Goal: Information Seeking & Learning: Learn about a topic

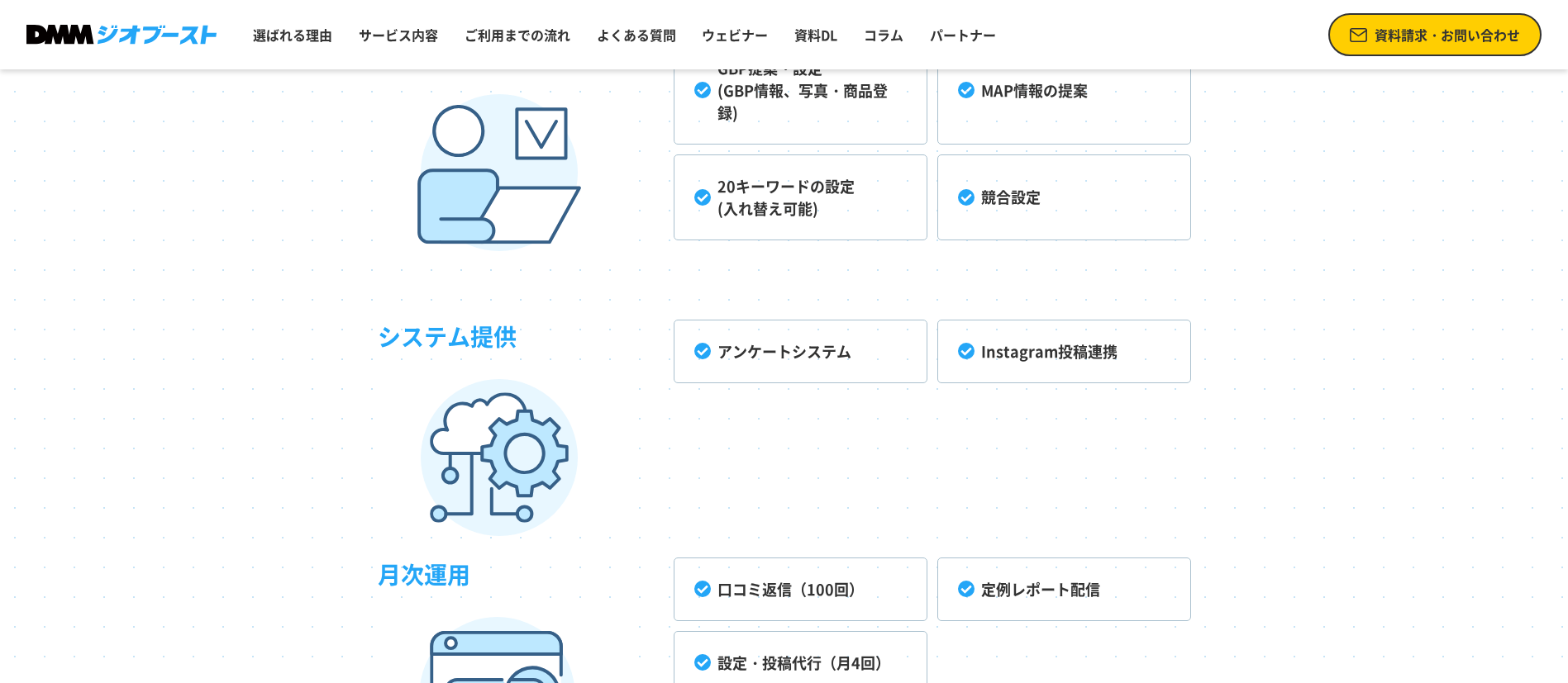
scroll to position [4462, 0]
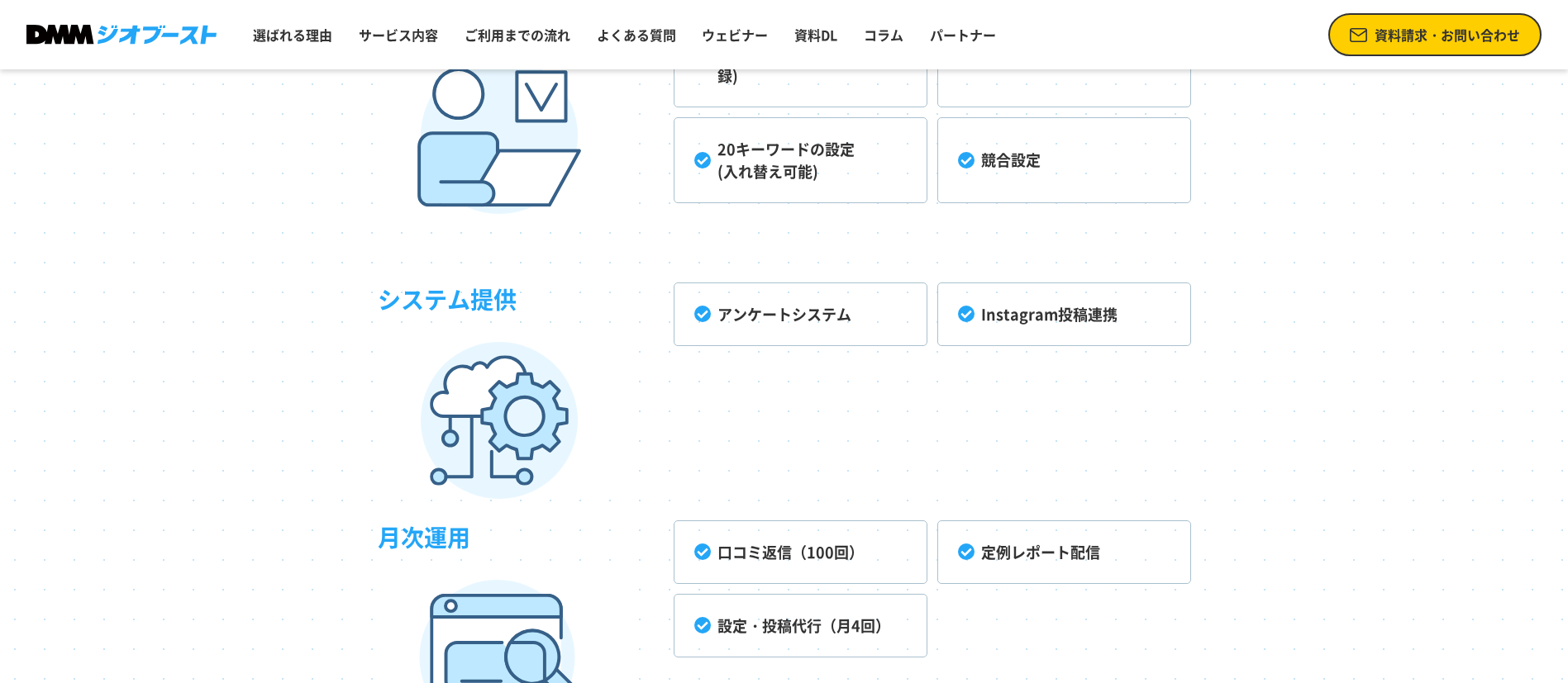
click at [791, 319] on li "アンケートシステム" at bounding box center [801, 314] width 254 height 63
click at [700, 309] on li "アンケートシステム" at bounding box center [801, 314] width 254 height 63
click at [704, 309] on li "アンケートシステム" at bounding box center [801, 314] width 254 height 63
drag, startPoint x: 964, startPoint y: 314, endPoint x: 864, endPoint y: 313, distance: 100.0
click at [967, 312] on li "Instagram投稿連携" at bounding box center [1064, 314] width 254 height 63
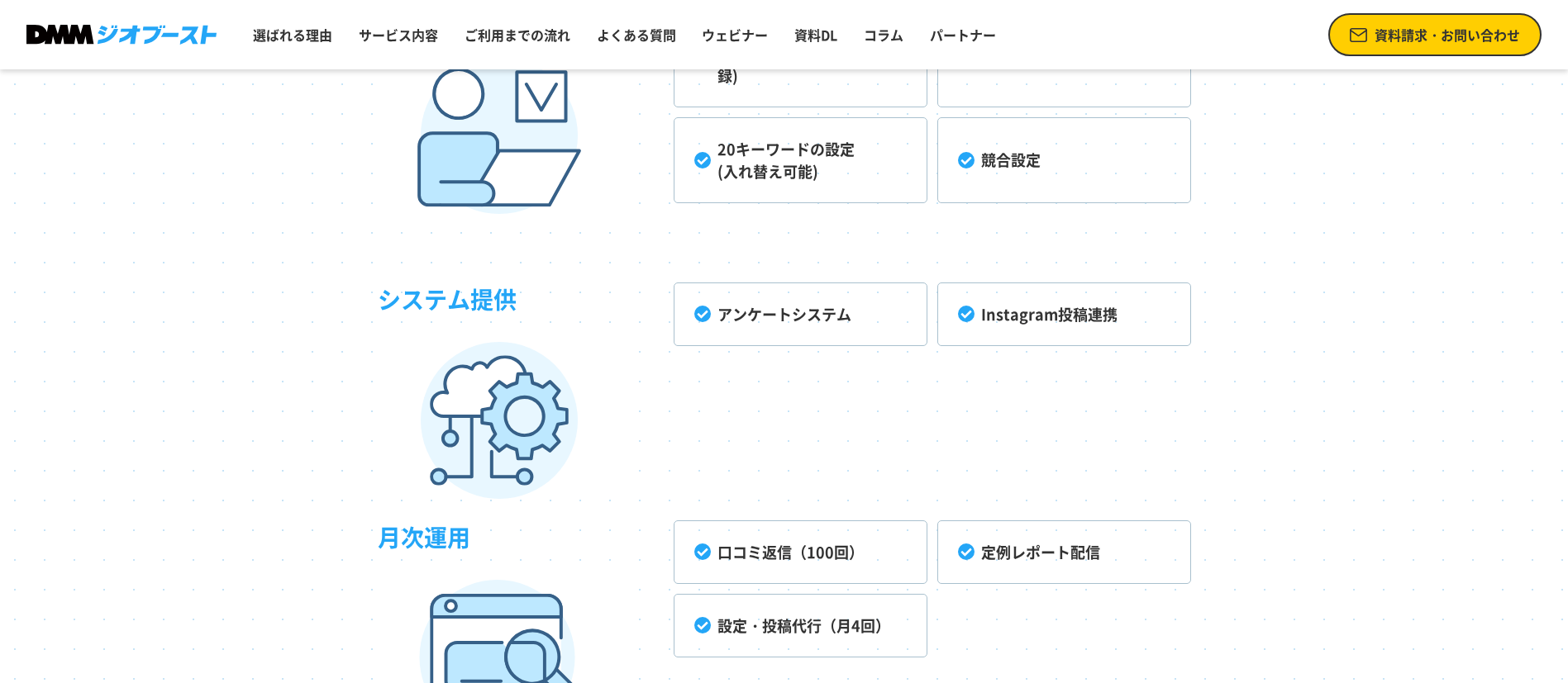
scroll to position [4834, 0]
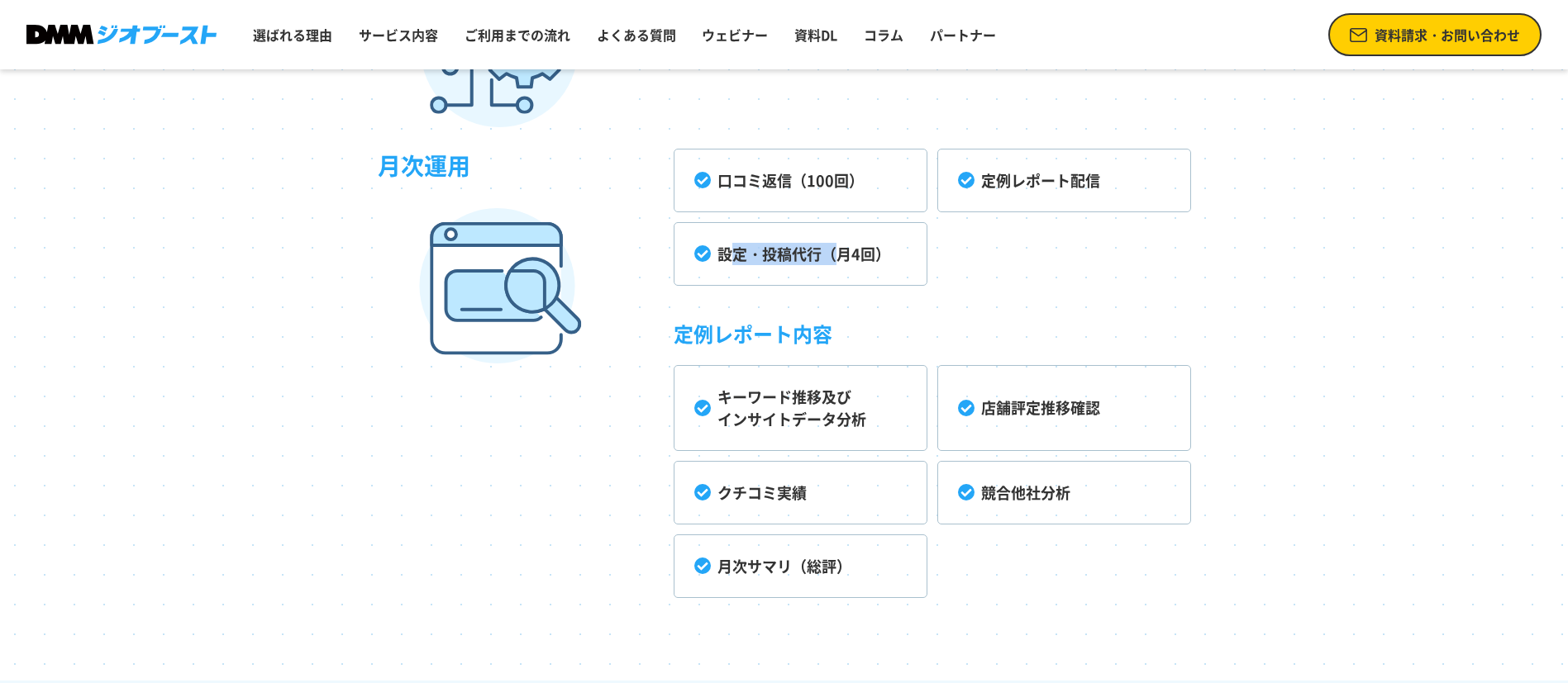
drag, startPoint x: 732, startPoint y: 259, endPoint x: 857, endPoint y: 256, distance: 125.0
click at [838, 256] on li "設定・投稿代行（月4回）" at bounding box center [801, 254] width 254 height 63
click at [864, 258] on li "設定・投稿代行（月4回）" at bounding box center [801, 254] width 254 height 63
drag, startPoint x: 754, startPoint y: 256, endPoint x: 819, endPoint y: 256, distance: 65.0
click at [819, 256] on li "設定・投稿代行（月4回）" at bounding box center [801, 254] width 254 height 63
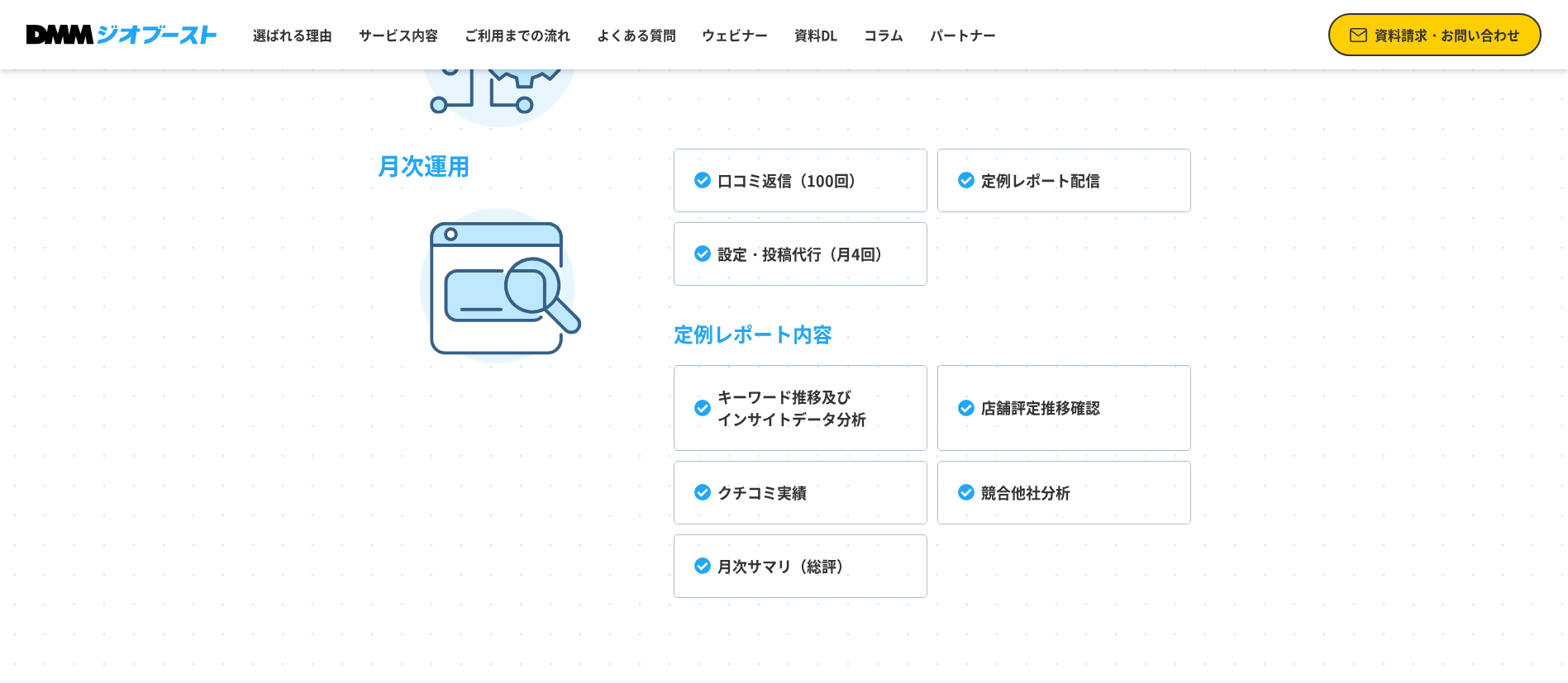
click at [838, 293] on ul "口コミ返信（100回） 定例レポート配信 設定・投稿代行（月4回） 定例レポート内容 キーワード推移及び インサイトデータ分析 店舗評定推移確認 クチコミ実績…" at bounding box center [932, 373] width 517 height 450
drag, startPoint x: 829, startPoint y: 251, endPoint x: 894, endPoint y: 251, distance: 65.0
click at [894, 251] on li "設定・投稿代行（月4回）" at bounding box center [801, 254] width 254 height 63
click at [948, 277] on ul "口コミ返信（100回） 定例レポート配信 設定・投稿代行（月4回） 定例レポート内容 キーワード推移及び インサイトデータ分析 店舗評定推移確認 クチコミ実績…" at bounding box center [932, 373] width 517 height 450
drag, startPoint x: 974, startPoint y: 177, endPoint x: 1073, endPoint y: 177, distance: 99.0
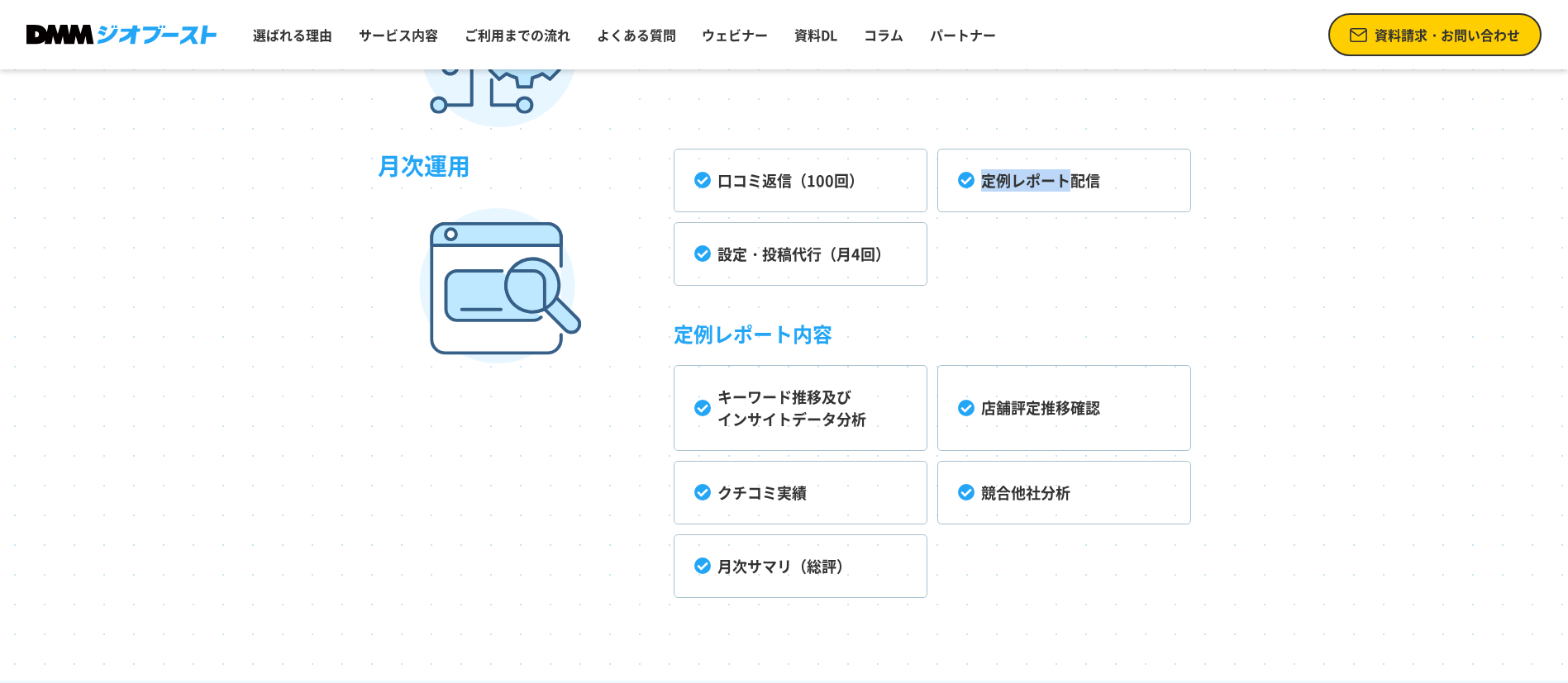
click at [1073, 177] on li "定例レポート配信" at bounding box center [1064, 180] width 254 height 63
click at [973, 284] on ul "口コミ返信（100回） 定例レポート配信 設定・投稿代行（月4回） 定例レポート内容 キーワード推移及び インサイトデータ分析 店舗評定推移確認 クチコミ実績…" at bounding box center [932, 373] width 517 height 450
drag, startPoint x: 829, startPoint y: 489, endPoint x: 708, endPoint y: 530, distance: 127.8
click at [708, 504] on li "クチコミ実績" at bounding box center [801, 492] width 254 height 63
click at [727, 581] on li "月次サマリ（総評）" at bounding box center [801, 566] width 254 height 63
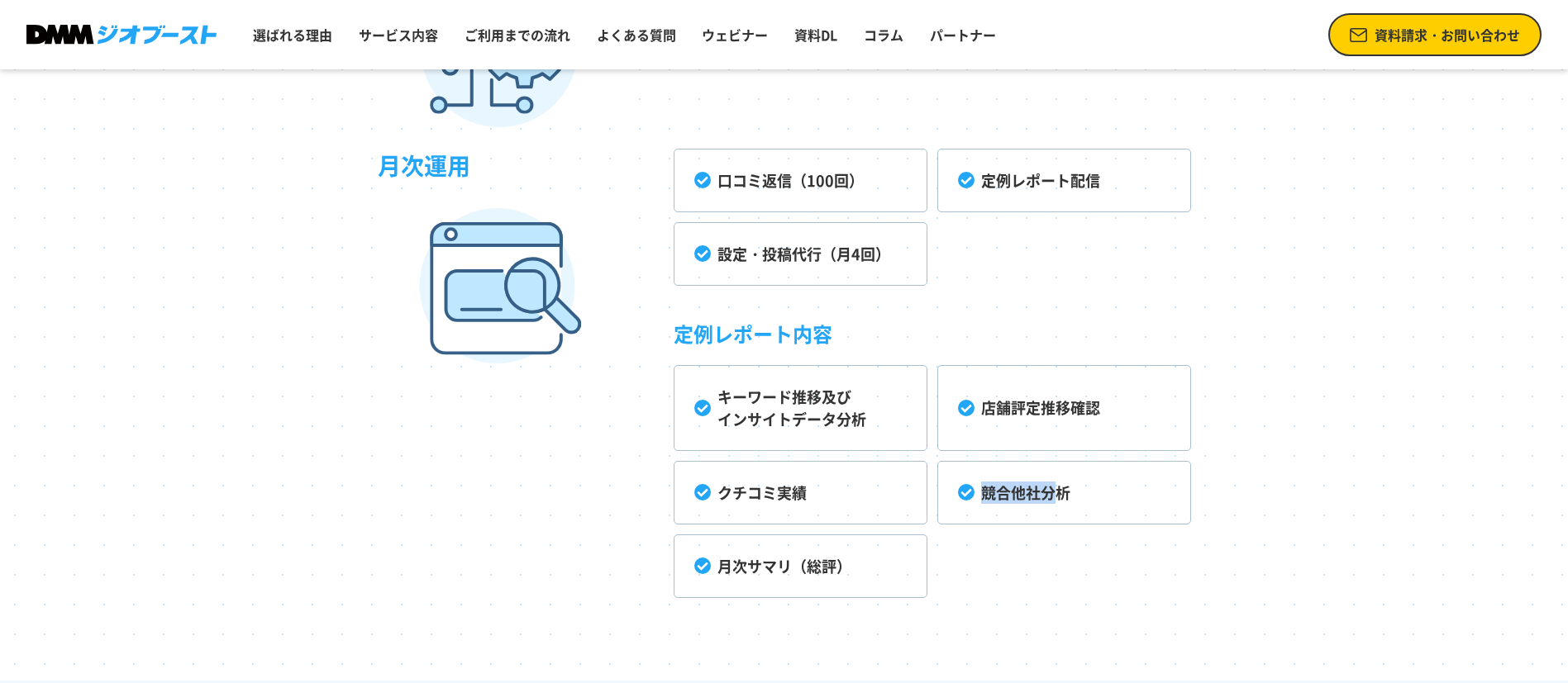
drag, startPoint x: 974, startPoint y: 490, endPoint x: 1061, endPoint y: 490, distance: 87.0
click at [1061, 490] on li "競合他社分析" at bounding box center [1064, 492] width 254 height 63
click at [1008, 569] on ul "キーワード推移及び インサイトデータ分析 店舗評定推移確認 クチコミ実績 競合他社分析 月次サマリ（総評）" at bounding box center [932, 481] width 517 height 233
drag, startPoint x: 983, startPoint y: 493, endPoint x: 1099, endPoint y: 499, distance: 116.2
click at [1099, 499] on li "競合他社分析" at bounding box center [1064, 492] width 254 height 63
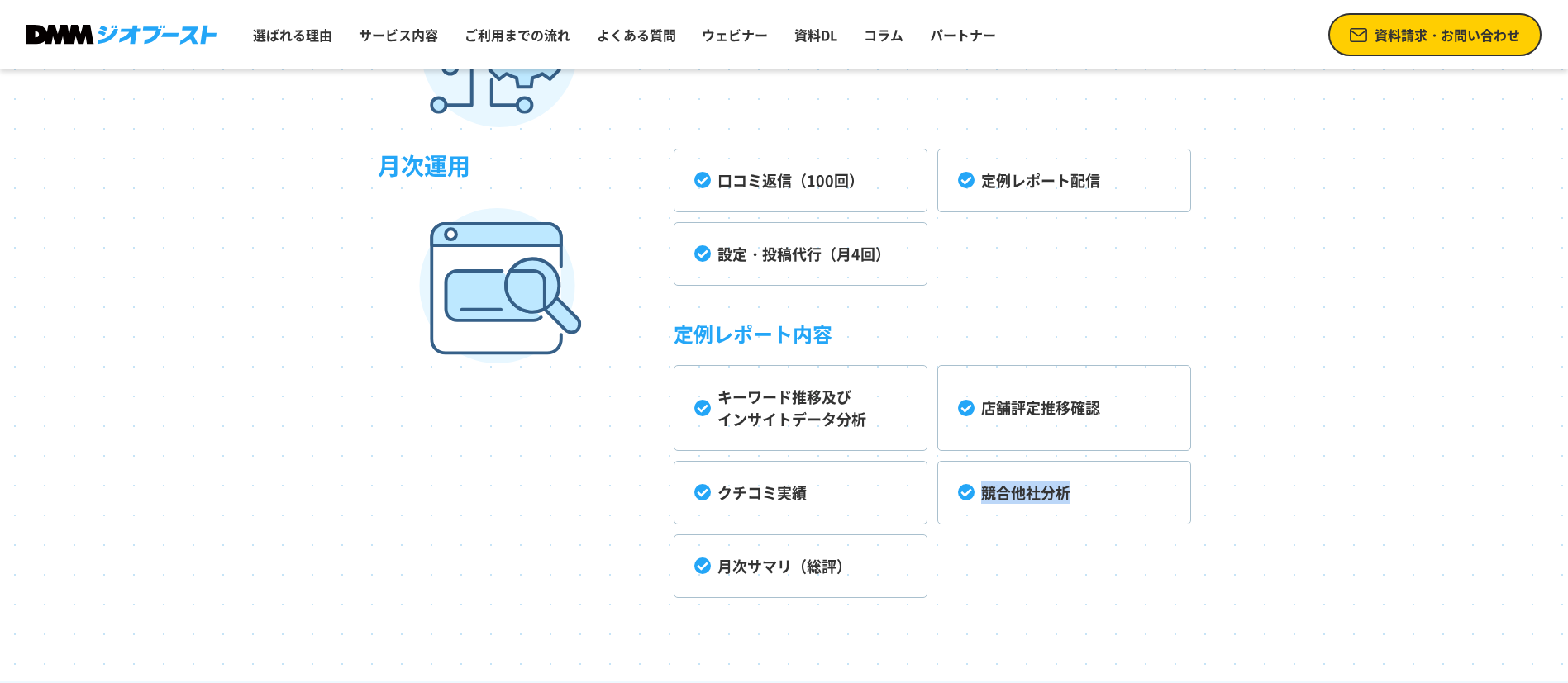
click at [1034, 544] on ul "キーワード推移及び インサイトデータ分析 店舗評定推移確認 クチコミ実績 競合他社分析 月次サマリ（総評）" at bounding box center [932, 481] width 517 height 233
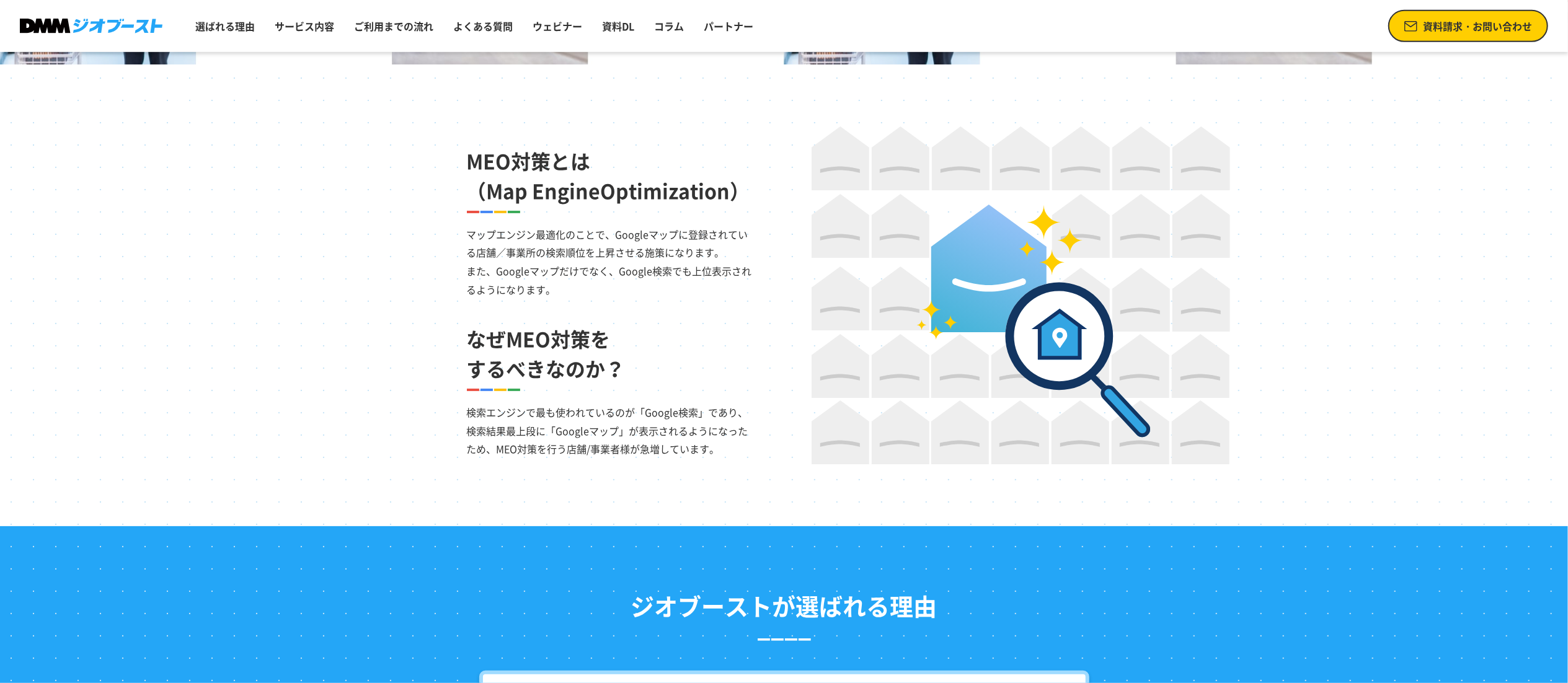
scroll to position [1209, 0]
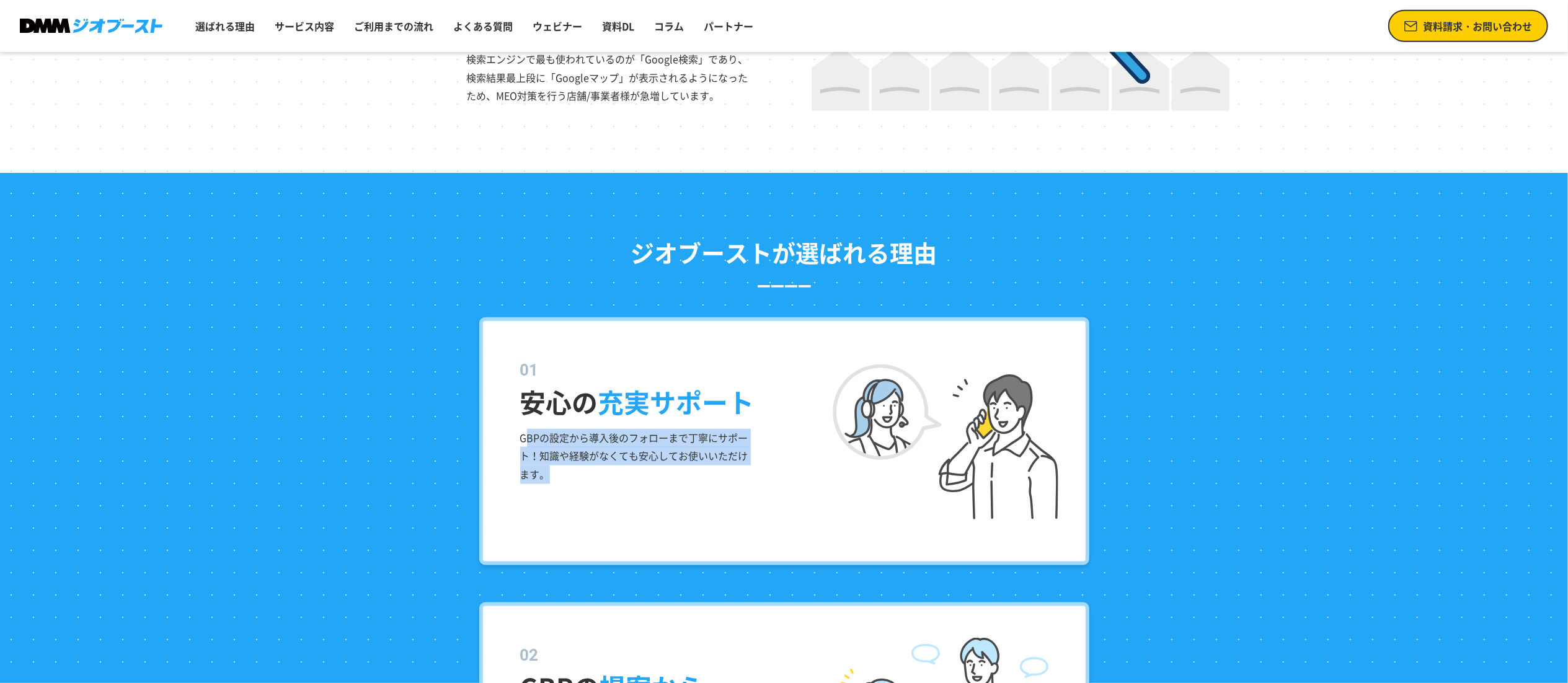
drag, startPoint x: 527, startPoint y: 439, endPoint x: 645, endPoint y: 473, distance: 122.8
click at [645, 473] on p "GBPの設定から導入後のフォローまで丁寧にサポート！知識や経験がなくても安心してお使いいただけます。" at bounding box center [636, 456] width 233 height 55
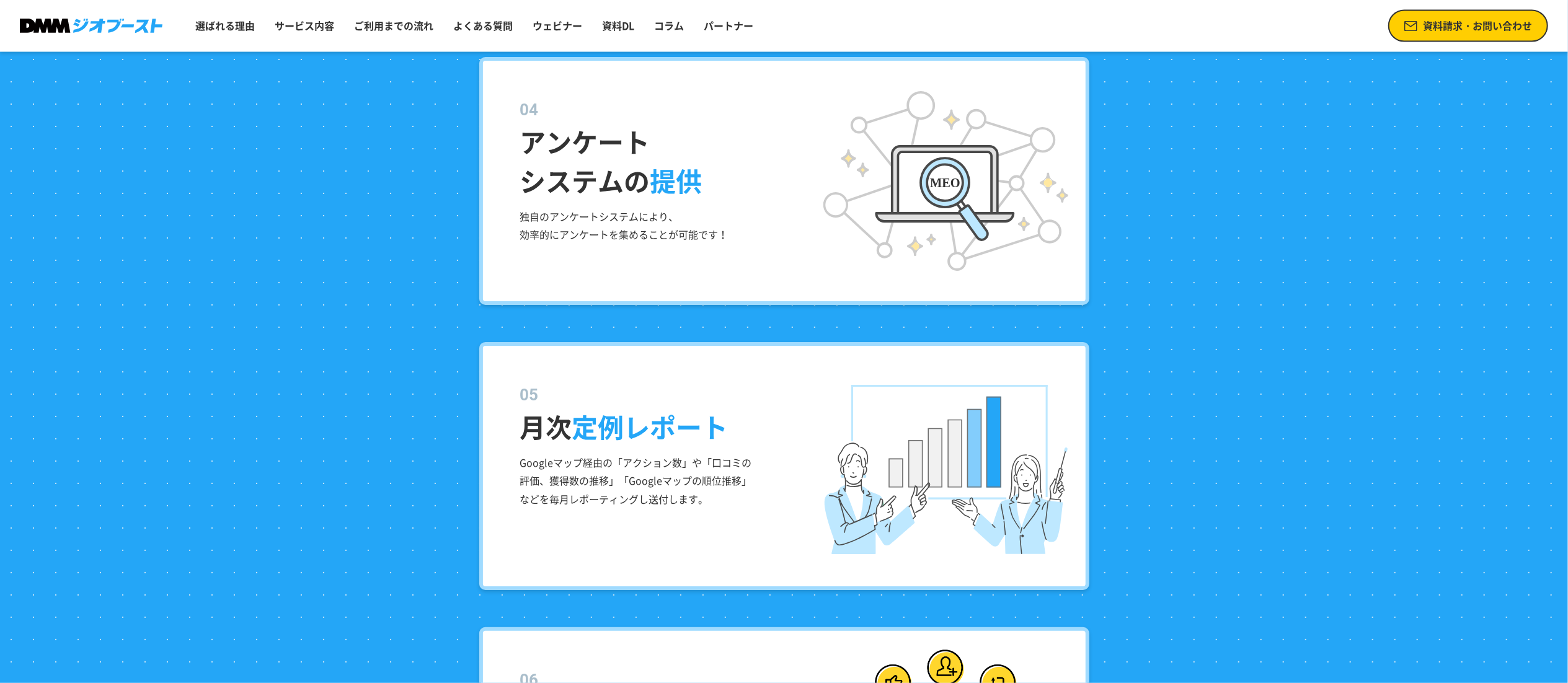
scroll to position [2696, 0]
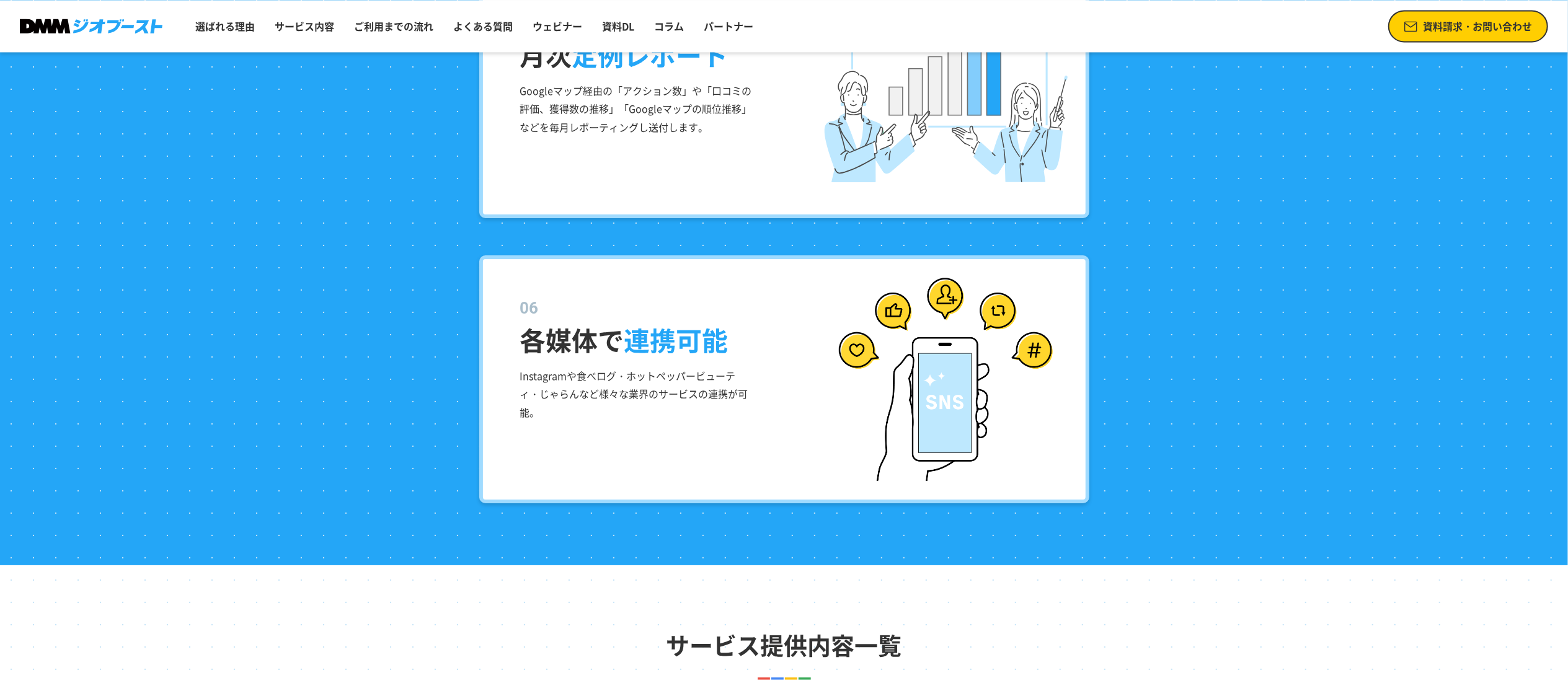
click at [582, 378] on p "Instagramや食べログ・ホットペッパービューティ・じゃらんなど様々な業界のサービスの連携が可能。" at bounding box center [636, 394] width 233 height 55
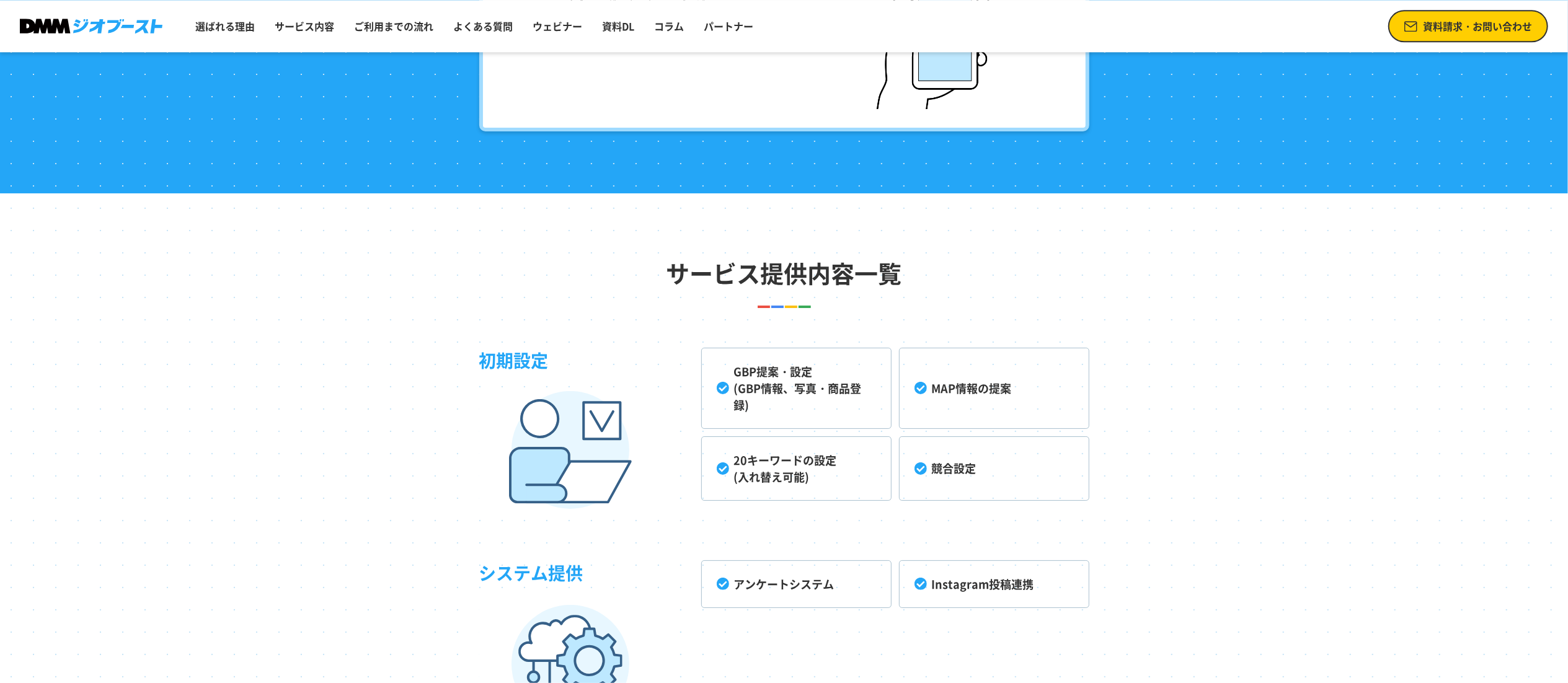
click at [755, 471] on li "20キーワードの設定 (入れ替え可能)" at bounding box center [797, 469] width 190 height 64
click at [724, 470] on li "20キーワードの設定 (入れ替え可能)" at bounding box center [797, 469] width 190 height 64
drag, startPoint x: 735, startPoint y: 460, endPoint x: 832, endPoint y: 466, distance: 97.2
click at [829, 459] on li "20キーワードの設定 (入れ替え可能)" at bounding box center [797, 469] width 190 height 64
click at [753, 474] on li "20キーワードの設定 (入れ替え可能)" at bounding box center [797, 469] width 190 height 64
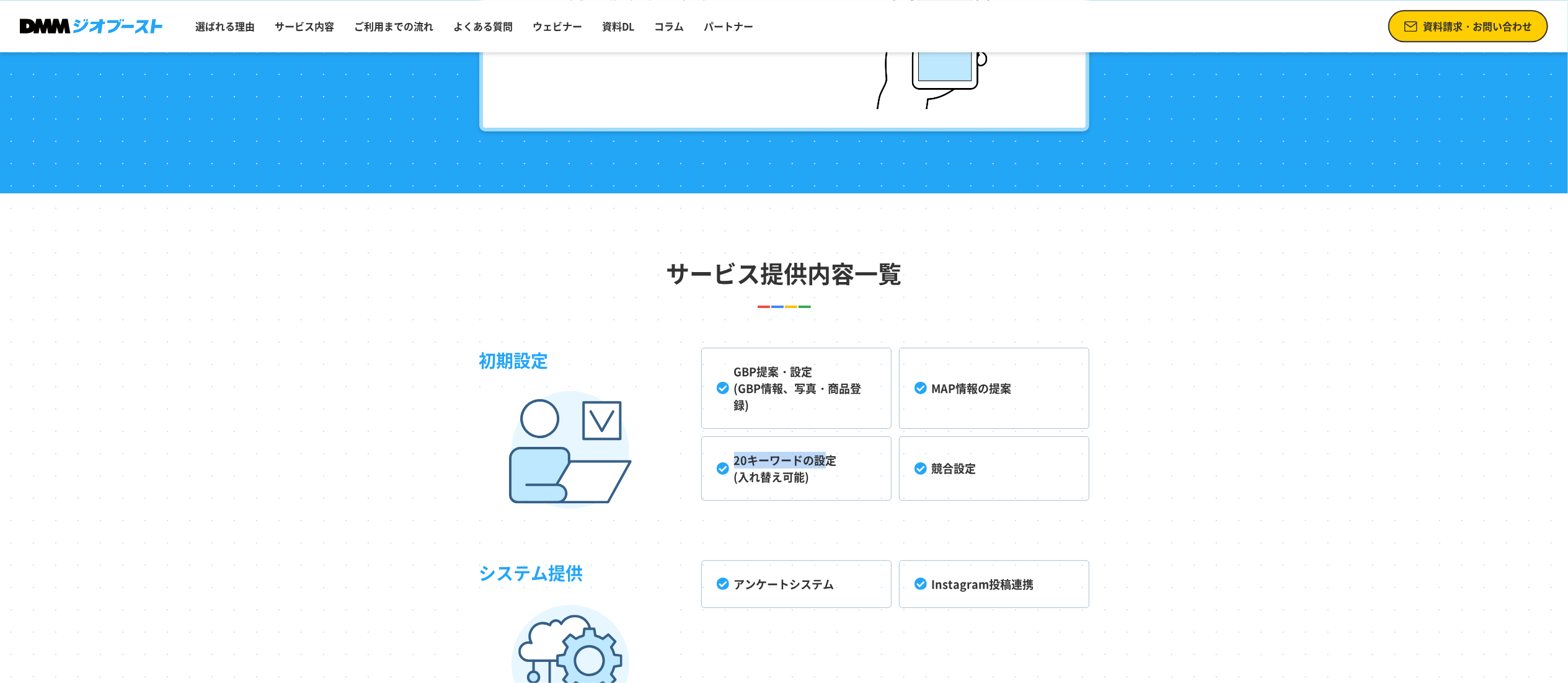
drag, startPoint x: 737, startPoint y: 460, endPoint x: 826, endPoint y: 460, distance: 89.0
click at [826, 460] on li "20キーワードの設定 (入れ替え可能)" at bounding box center [797, 469] width 190 height 64
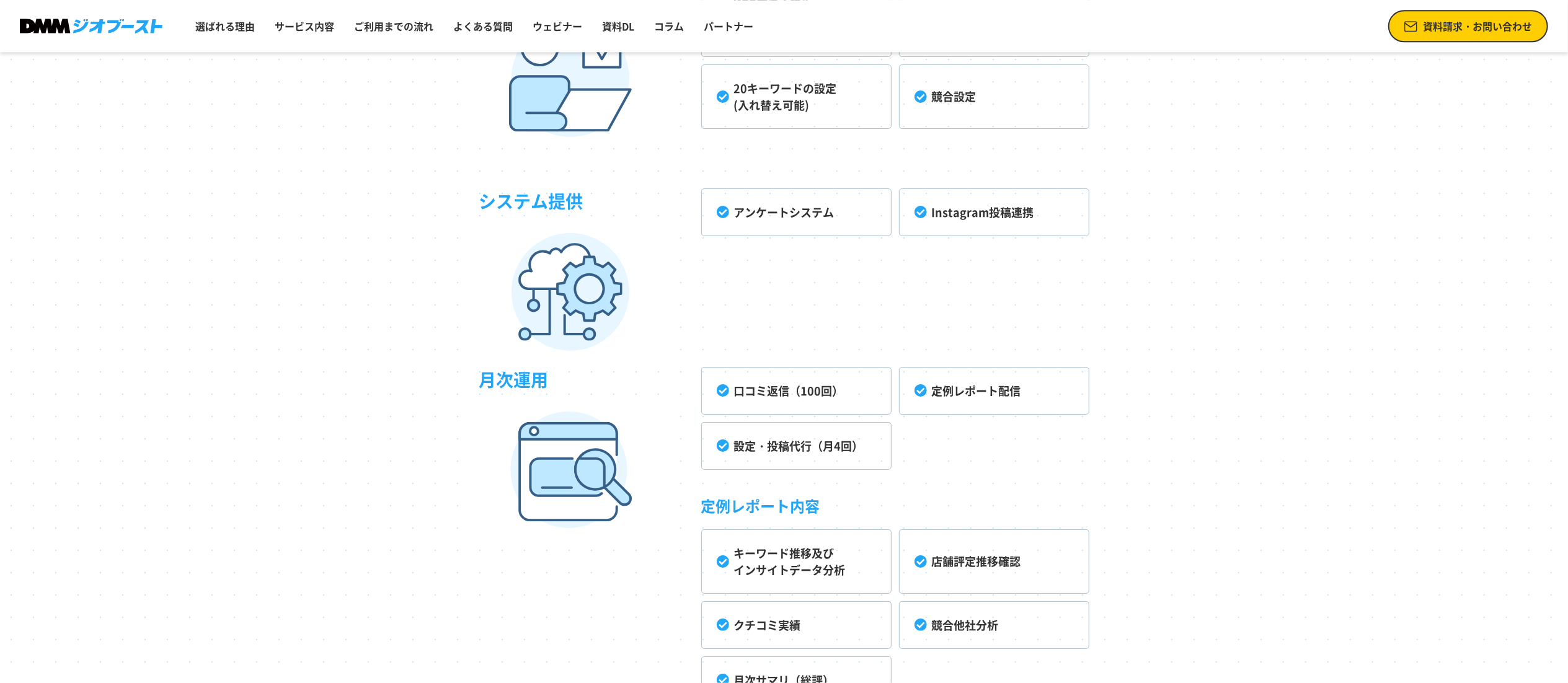
scroll to position [3813, 0]
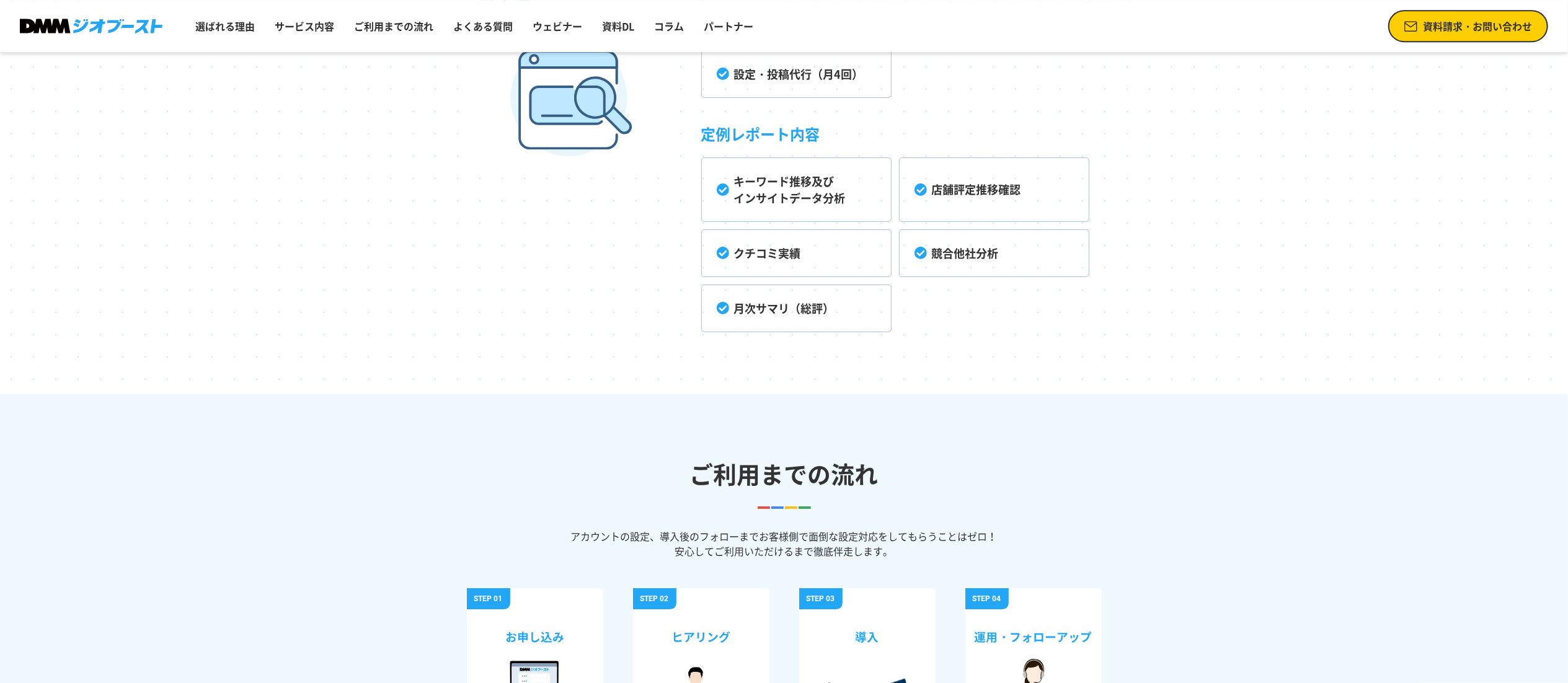
drag, startPoint x: 802, startPoint y: 317, endPoint x: 685, endPoint y: 320, distance: 117.0
click at [722, 320] on li "月次サマリ（総評）" at bounding box center [797, 308] width 190 height 48
click at [685, 320] on h3 "月次運用" at bounding box center [590, 163] width 222 height 337
click at [978, 325] on ul "キーワード推移及び インサイトデータ分析 店舗評定推移確認 クチコミ実績 競合他社分析 月次サマリ（総評）" at bounding box center [896, 245] width 388 height 175
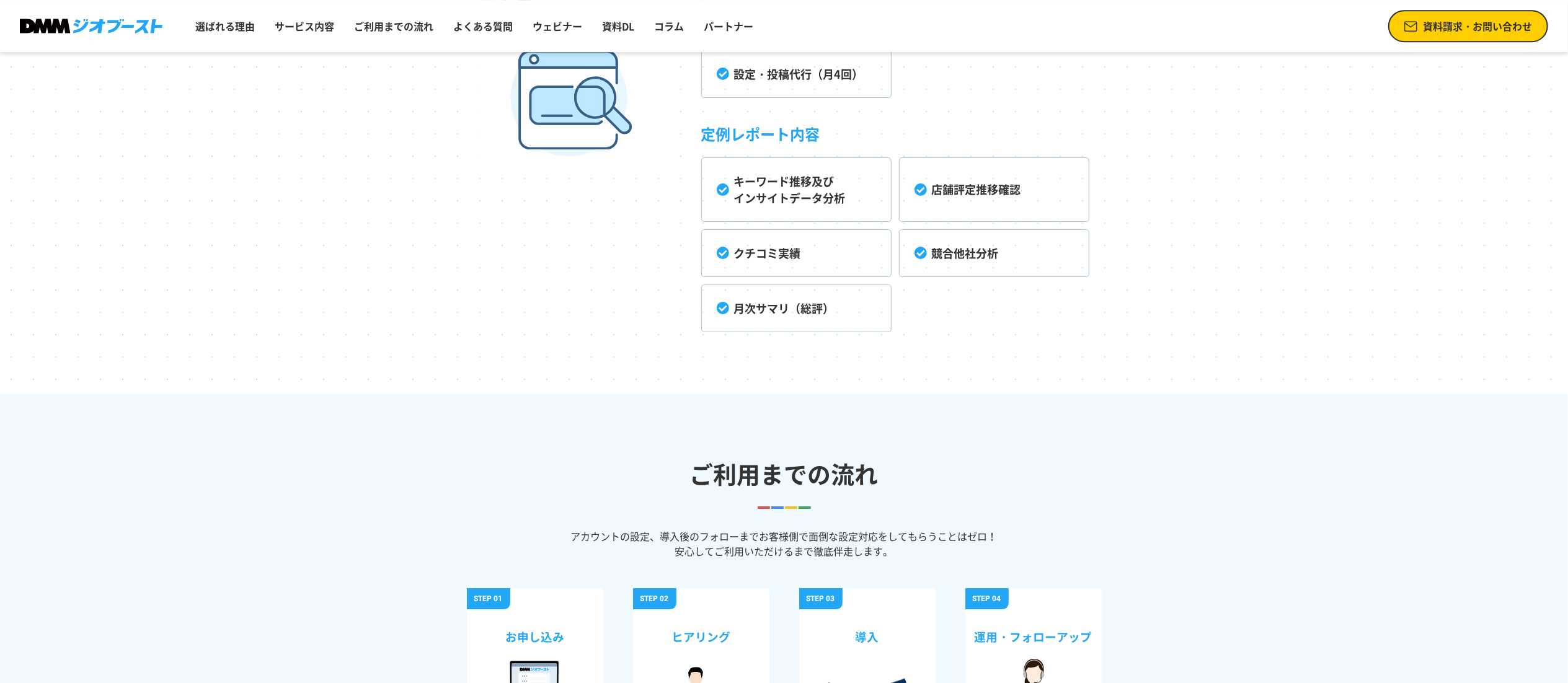
scroll to position [3441, 0]
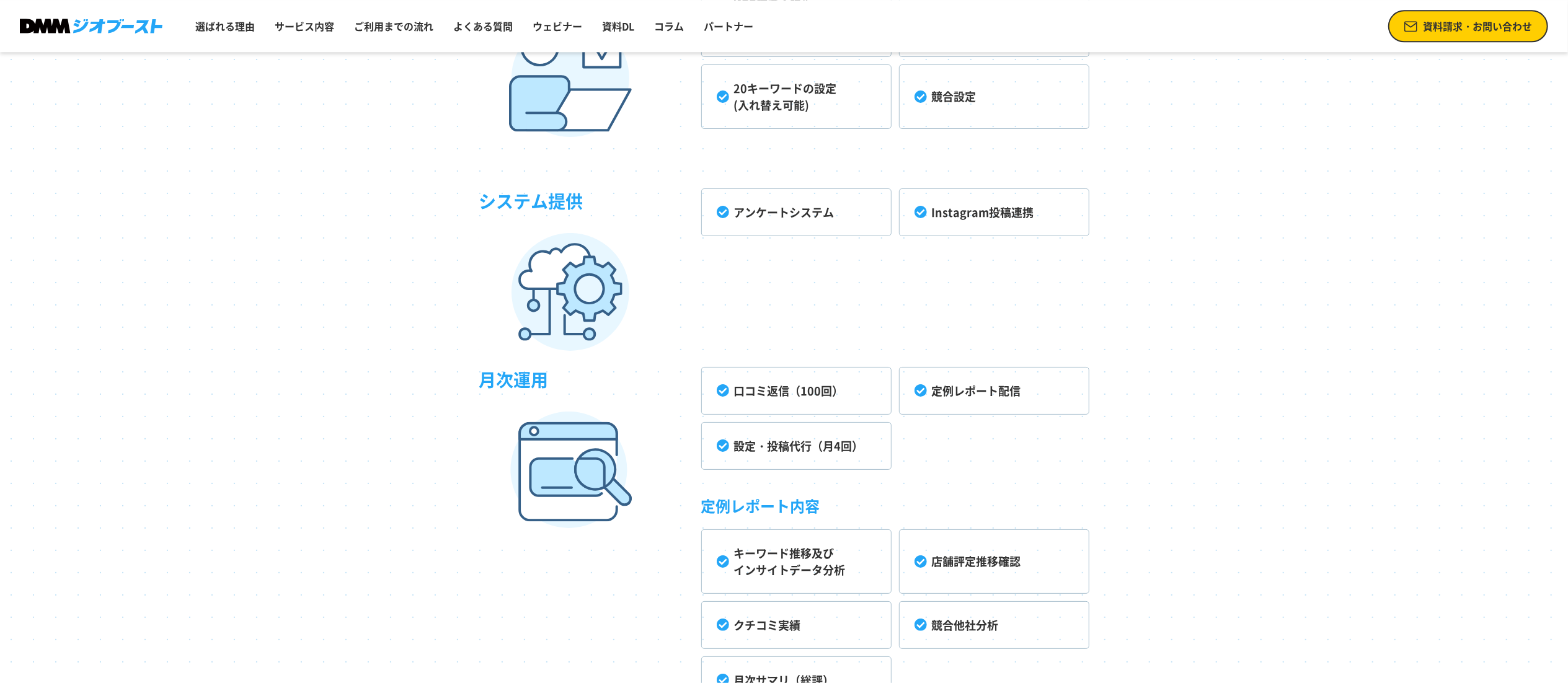
click at [797, 454] on li "設定・投稿代行（月4回）" at bounding box center [797, 446] width 190 height 48
click at [795, 456] on li "設定・投稿代行（月4回）" at bounding box center [797, 446] width 190 height 48
click at [989, 456] on ul "口コミ返信（100回） 定例レポート配信 設定・投稿代行（月4回） 定例レポート内容 キーワード推移及び インサイトデータ分析 店舗評定推移確認 クチコミ実績…" at bounding box center [896, 535] width 388 height 337
drag, startPoint x: 727, startPoint y: 209, endPoint x: 798, endPoint y: 218, distance: 71.6
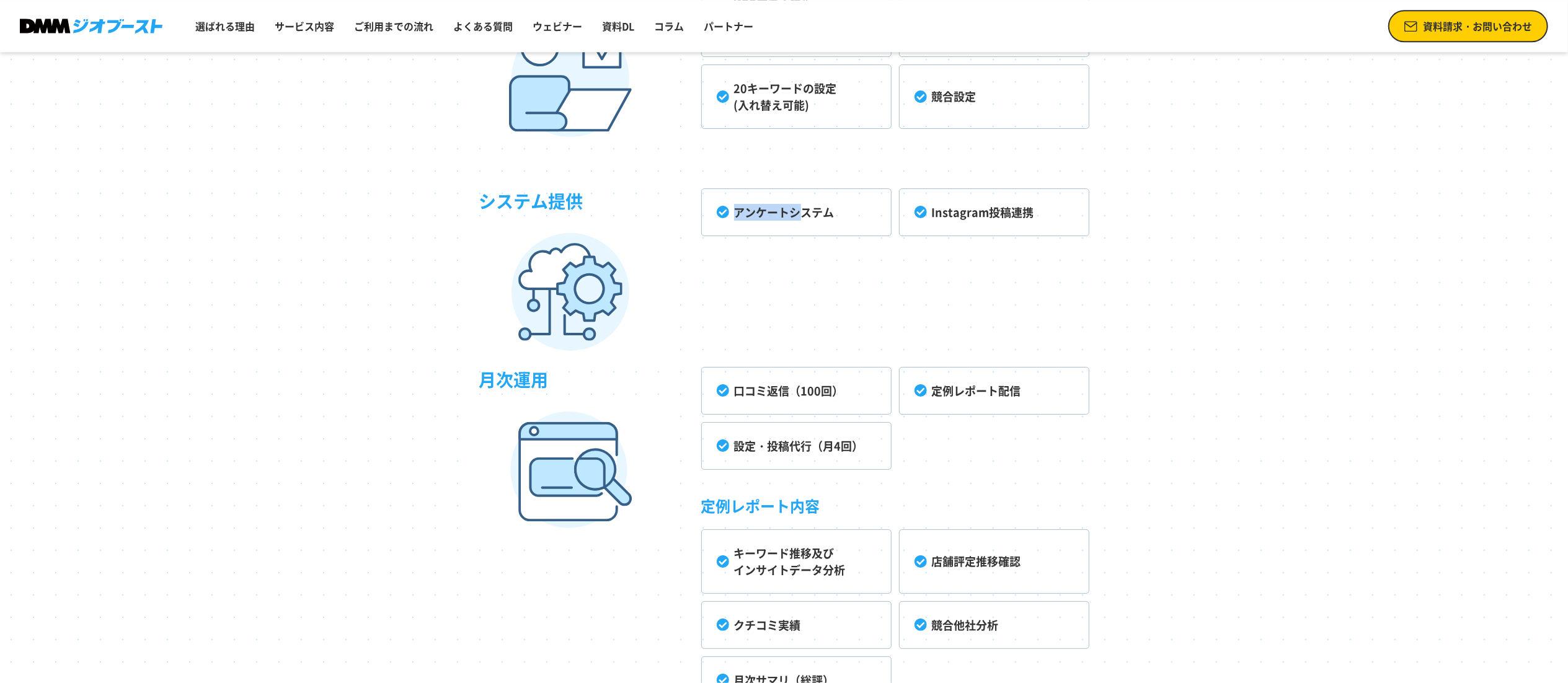
click at [798, 218] on li "アンケートシステム" at bounding box center [797, 212] width 190 height 48
click at [949, 247] on div "システム提供 アンケートシステム Instagram投稿連携" at bounding box center [784, 233] width 610 height 149
drag, startPoint x: 926, startPoint y: 215, endPoint x: 1019, endPoint y: 215, distance: 93.0
click at [1019, 215] on li "Instagram投稿連携" at bounding box center [995, 212] width 190 height 48
click at [945, 282] on div "システム提供 アンケートシステム Instagram投稿連携" at bounding box center [784, 233] width 610 height 149
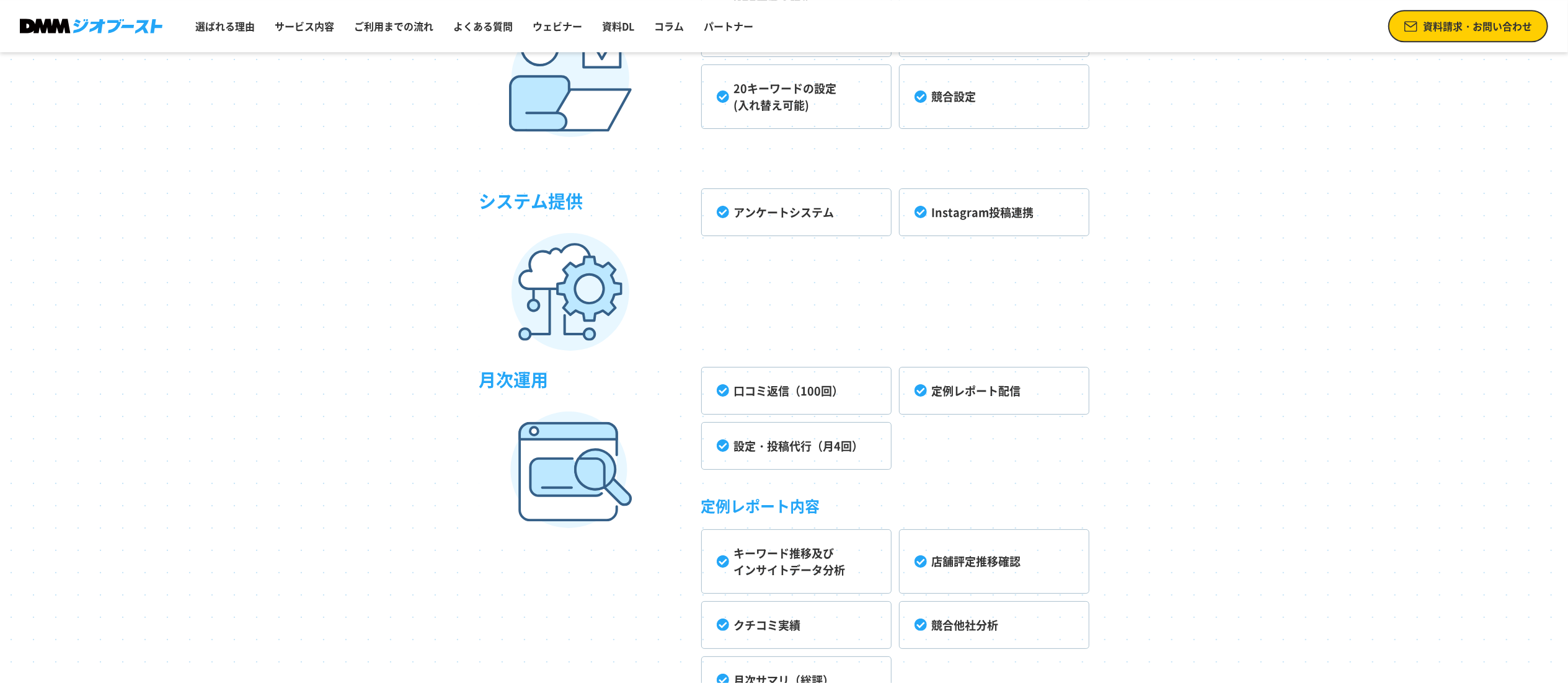
scroll to position [3069, 0]
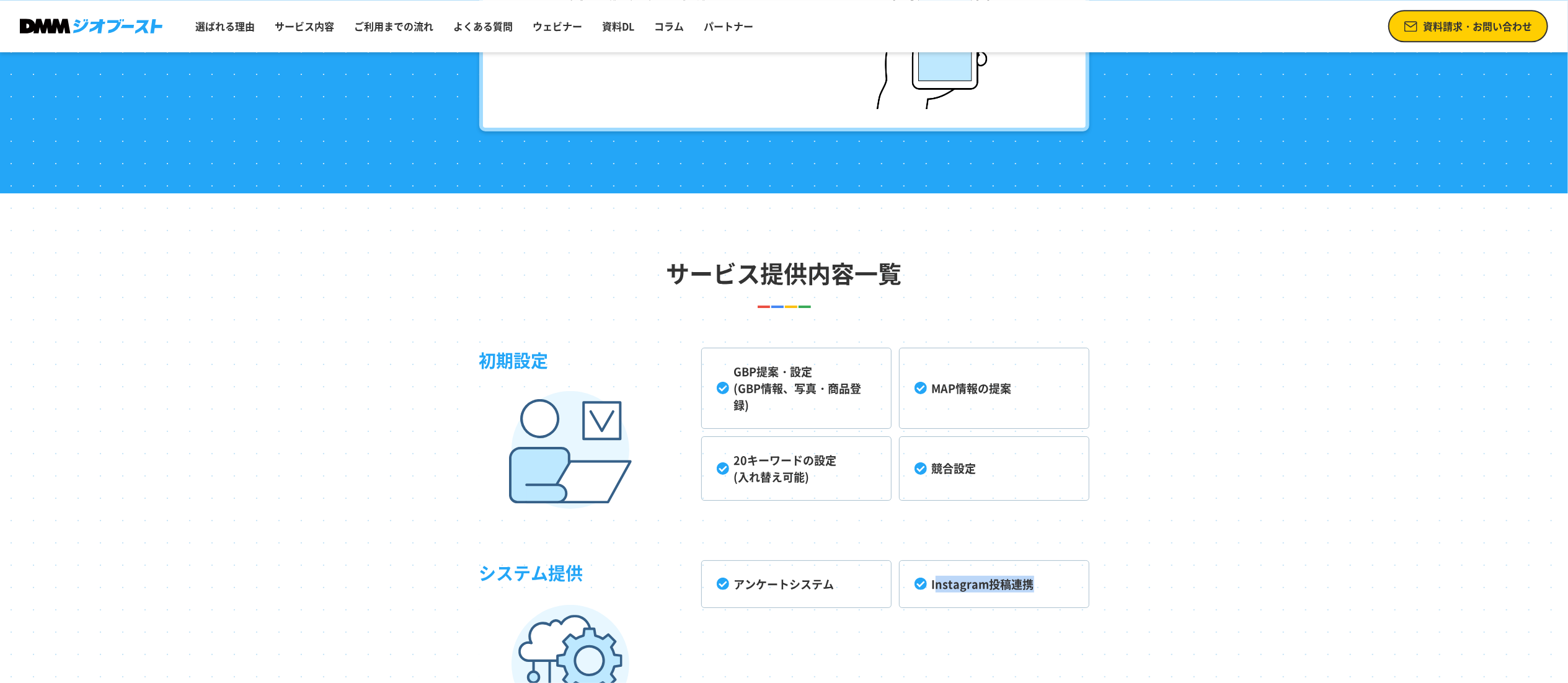
drag, startPoint x: 936, startPoint y: 585, endPoint x: 1045, endPoint y: 585, distance: 109.0
click at [1043, 512] on li "Instagram投稿連携" at bounding box center [995, 583] width 190 height 48
drag, startPoint x: 1030, startPoint y: 586, endPoint x: 926, endPoint y: 588, distance: 104.0
click at [926, 512] on li "Instagram投稿連携" at bounding box center [995, 583] width 190 height 48
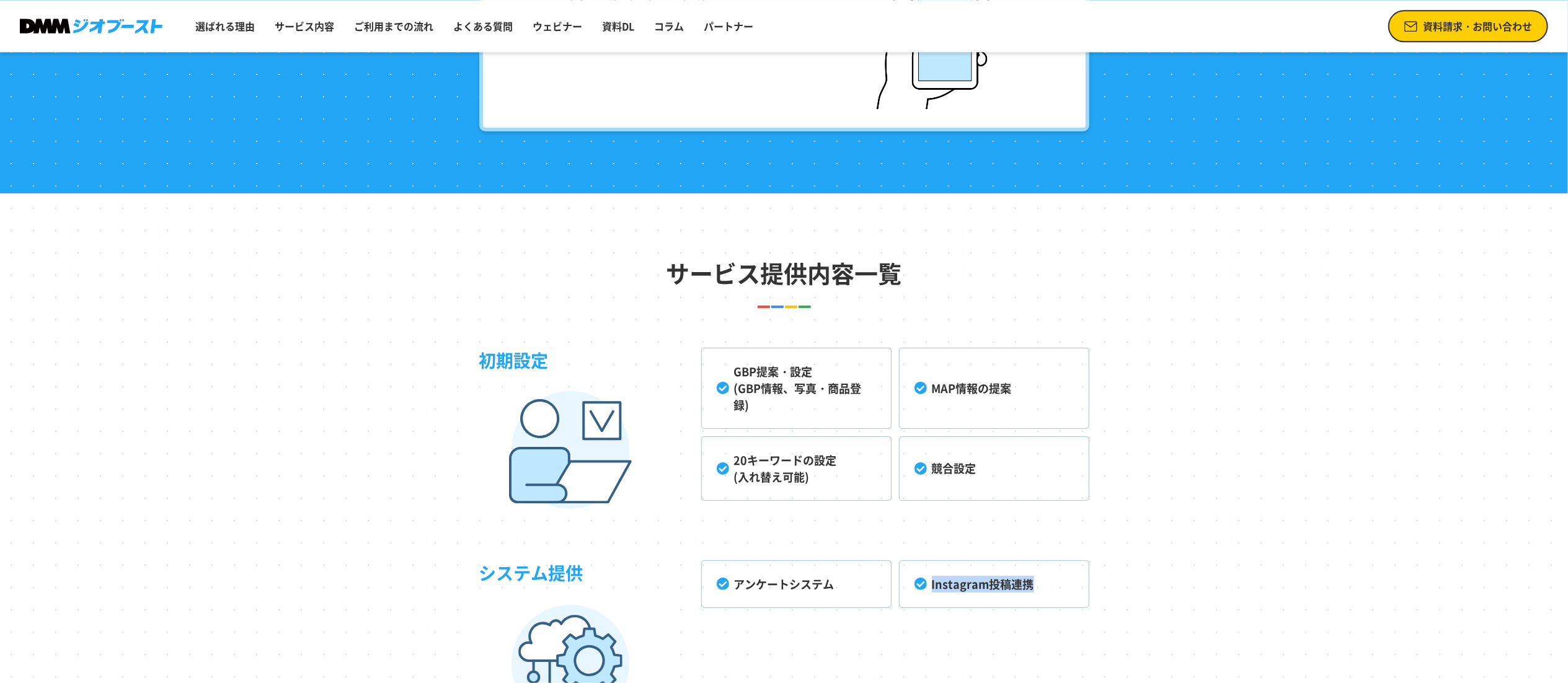
click at [1175, 512] on section "サービス提供内容一覧 初期設定 GBP提案・設定 (GBP情報、写真・商品登録) MAP情報の提案 20キーワードの設定 (入れ替え可能) 競合設定 システム…" at bounding box center [784, 665] width 1568 height 944
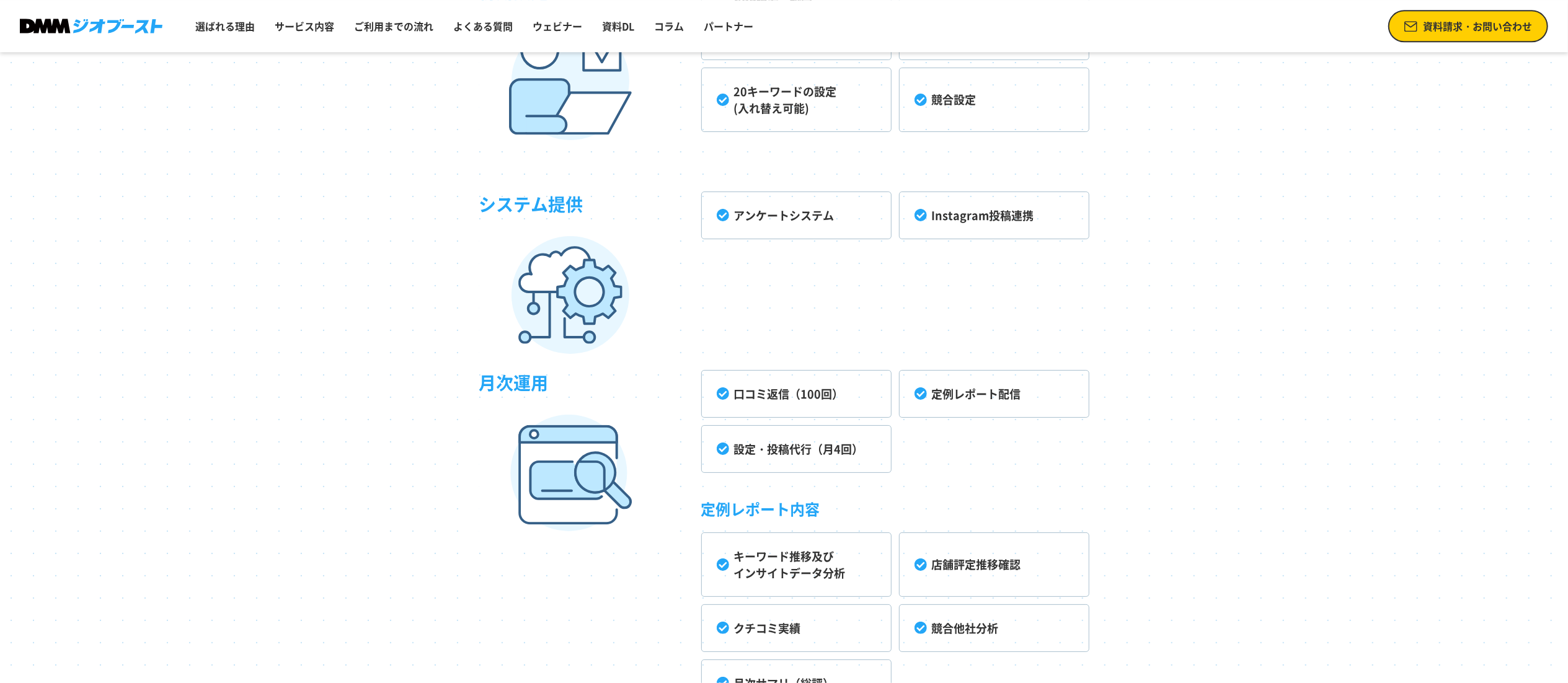
scroll to position [3441, 0]
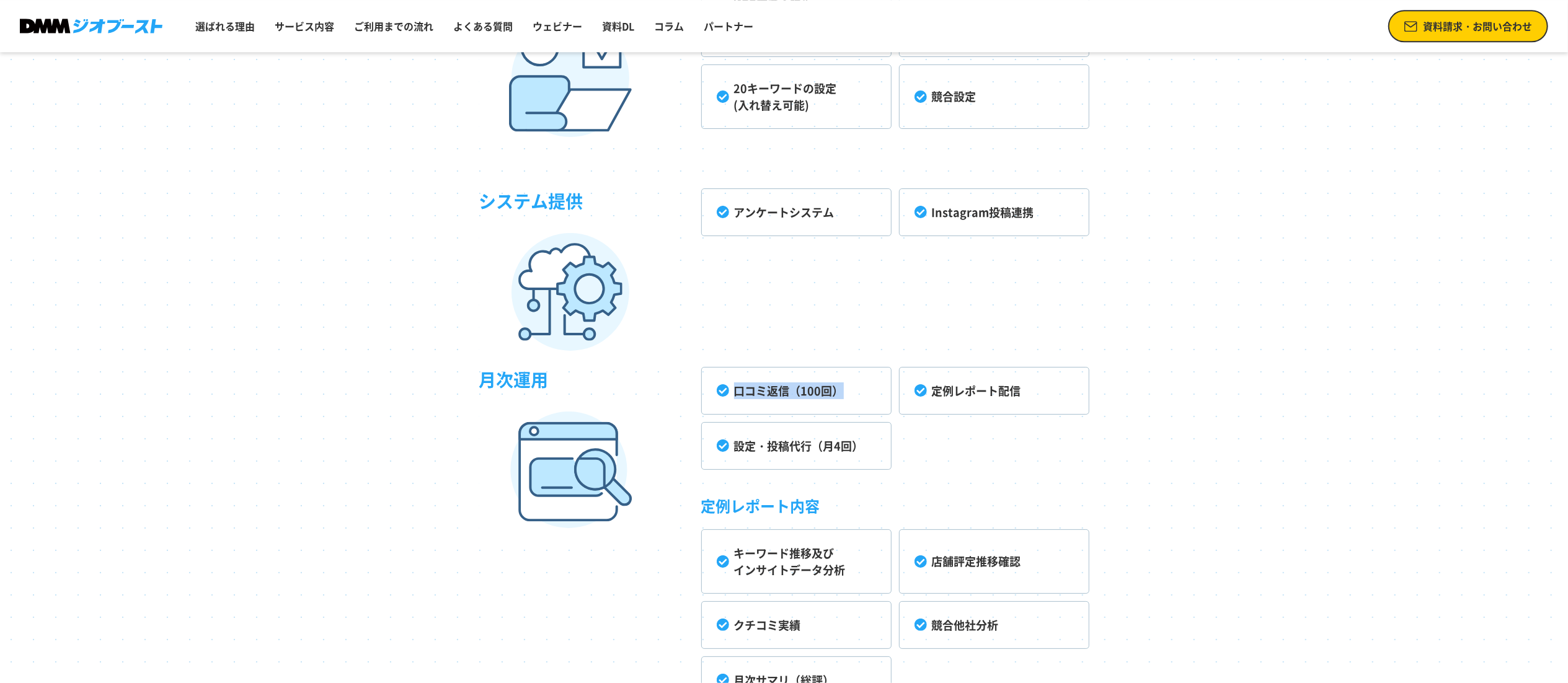
drag, startPoint x: 727, startPoint y: 396, endPoint x: 862, endPoint y: 400, distance: 135.1
click at [862, 400] on li "口コミ返信（100回）" at bounding box center [797, 390] width 190 height 48
click at [857, 406] on li "口コミ返信（100回）" at bounding box center [797, 390] width 190 height 48
click at [824, 389] on li "口コミ返信（100回）" at bounding box center [797, 390] width 190 height 48
click at [730, 395] on li "口コミ返信（100回）" at bounding box center [797, 390] width 190 height 48
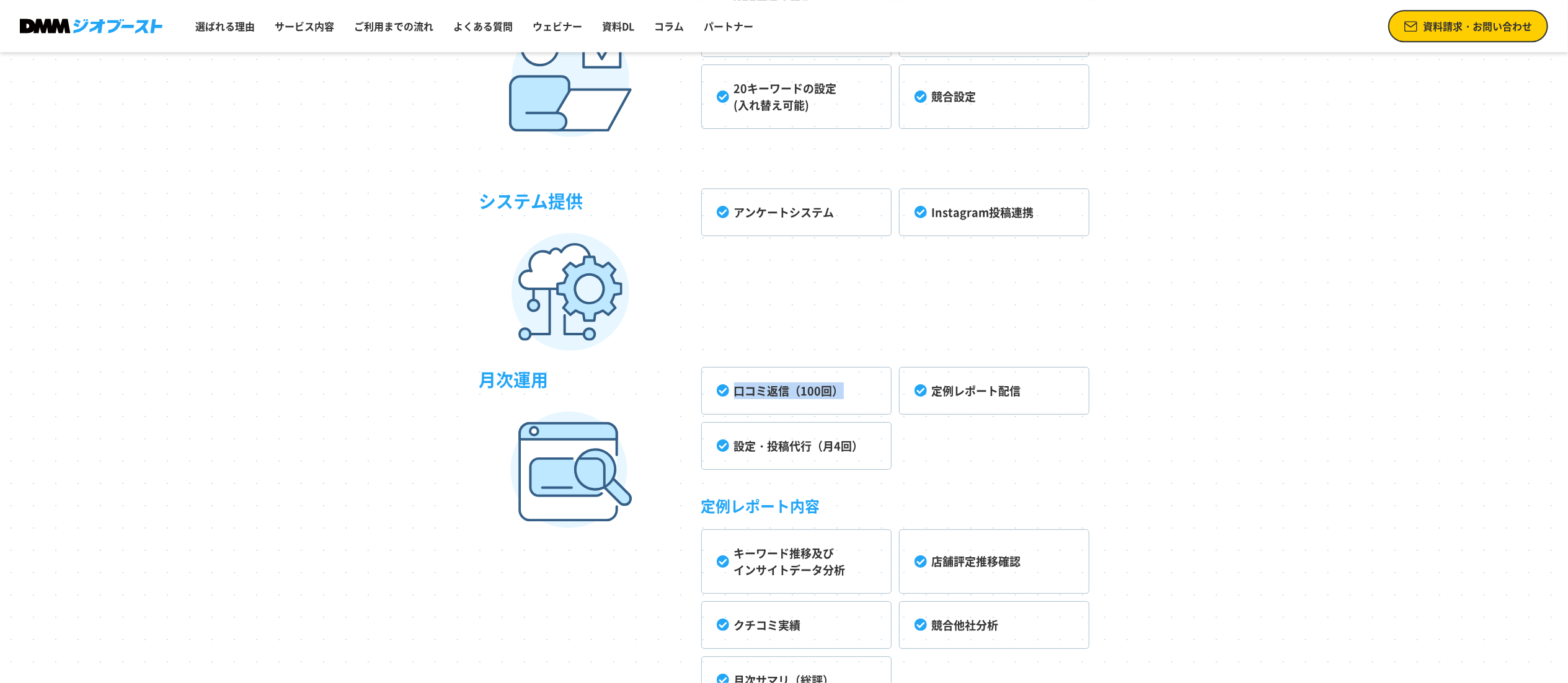
drag, startPoint x: 722, startPoint y: 389, endPoint x: 840, endPoint y: 387, distance: 118.0
click at [840, 387] on li "口コミ返信（100回）" at bounding box center [797, 390] width 190 height 48
click at [844, 393] on li "口コミ返信（100回）" at bounding box center [797, 390] width 190 height 48
drag, startPoint x: 738, startPoint y: 397, endPoint x: 858, endPoint y: 392, distance: 120.1
click at [858, 392] on li "口コミ返信（100回）" at bounding box center [797, 390] width 190 height 48
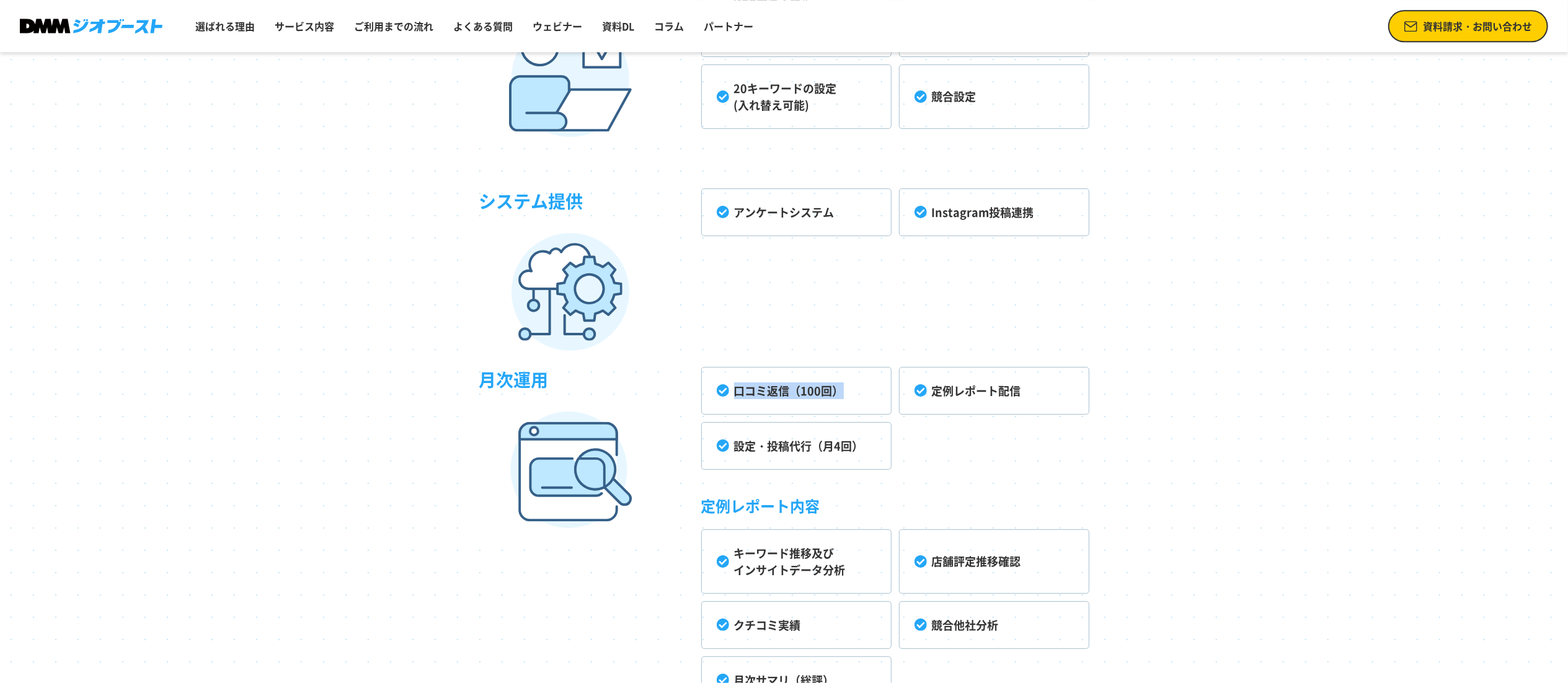
click at [859, 401] on li "口コミ返信（100回）" at bounding box center [797, 390] width 190 height 48
click at [859, 406] on li "口コミ返信（100回）" at bounding box center [797, 390] width 190 height 48
drag, startPoint x: 852, startPoint y: 391, endPoint x: 730, endPoint y: 394, distance: 122.0
click at [730, 394] on li "口コミ返信（100回）" at bounding box center [797, 390] width 190 height 48
click at [916, 421] on ul "口コミ返信（100回） 定例レポート配信 設定・投稿代行（月4回） 定例レポート内容 キーワード推移及び インサイトデータ分析 店舗評定推移確認 クチコミ実績…" at bounding box center [896, 535] width 388 height 337
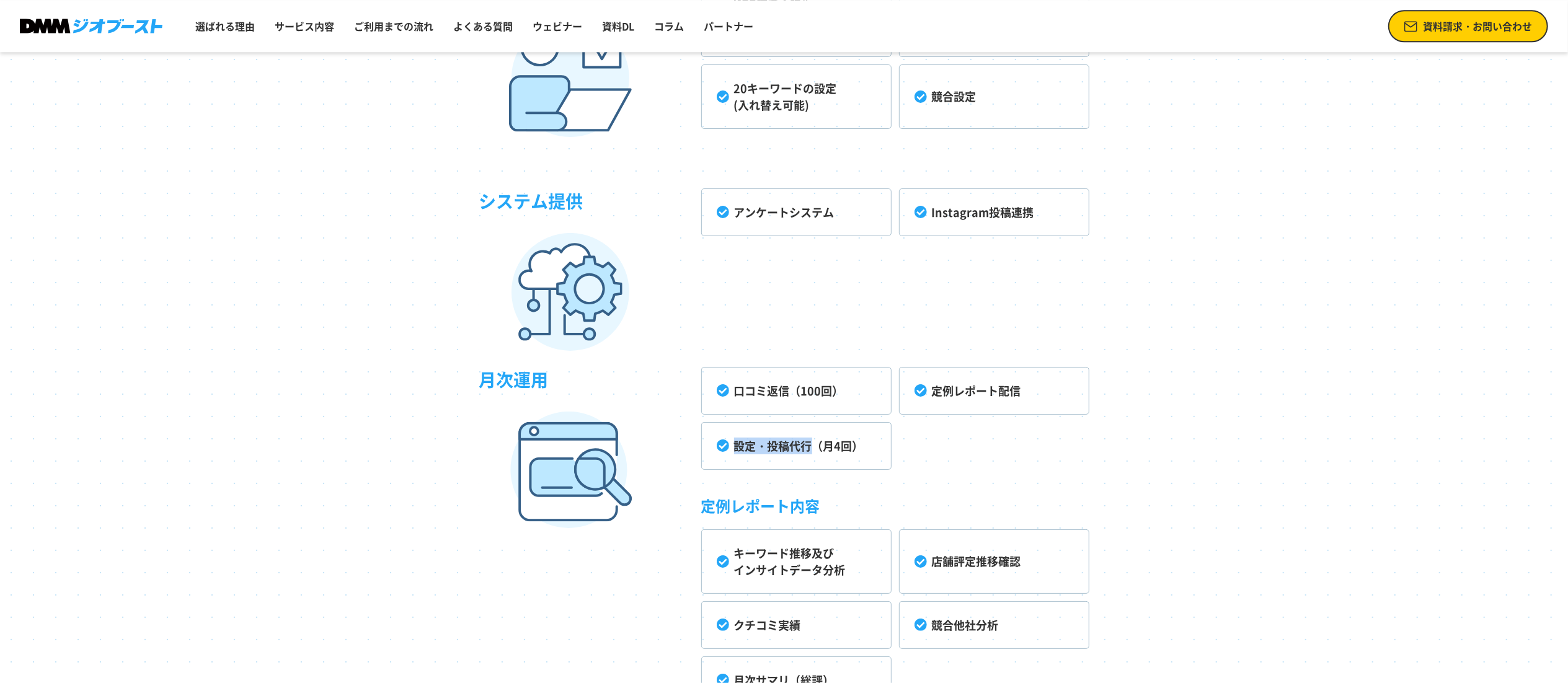
drag, startPoint x: 735, startPoint y: 448, endPoint x: 837, endPoint y: 444, distance: 102.1
click at [824, 444] on li "設定・投稿代行（月4回）" at bounding box center [797, 446] width 190 height 48
click at [905, 449] on ul "口コミ返信（100回） 定例レポート配信 設定・投稿代行（月4回） 定例レポート内容 キーワード推移及び インサイトデータ分析 店舗評定推移確認 クチコミ実績…" at bounding box center [896, 535] width 388 height 337
drag, startPoint x: 814, startPoint y: 447, endPoint x: 725, endPoint y: 455, distance: 89.4
click at [725, 455] on li "設定・投稿代行（月4回）" at bounding box center [797, 446] width 190 height 48
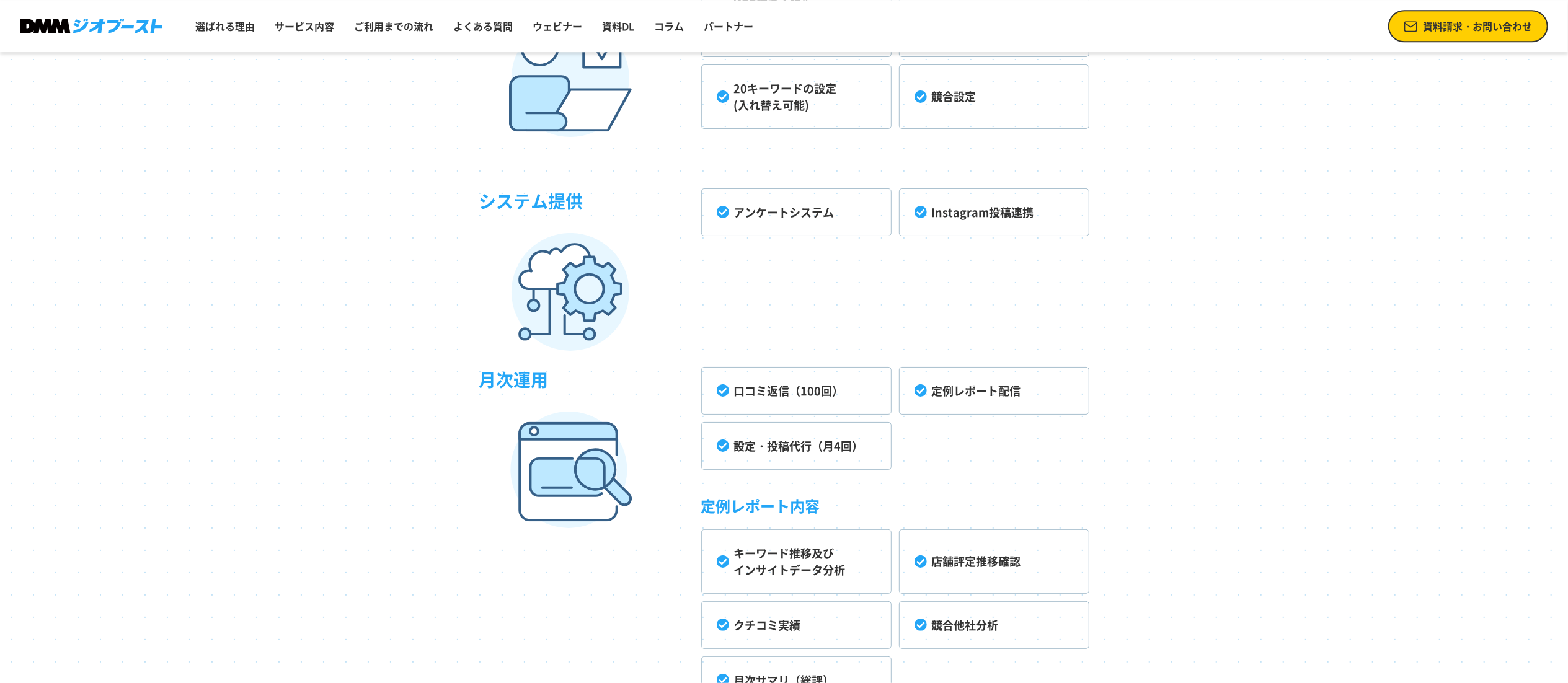
click at [960, 469] on ul "口コミ返信（100回） 定例レポート配信 設定・投稿代行（月4回） 定例レポート内容 キーワード推移及び インサイトデータ分析 店舗評定推移確認 クチコミ実績…" at bounding box center [896, 535] width 388 height 337
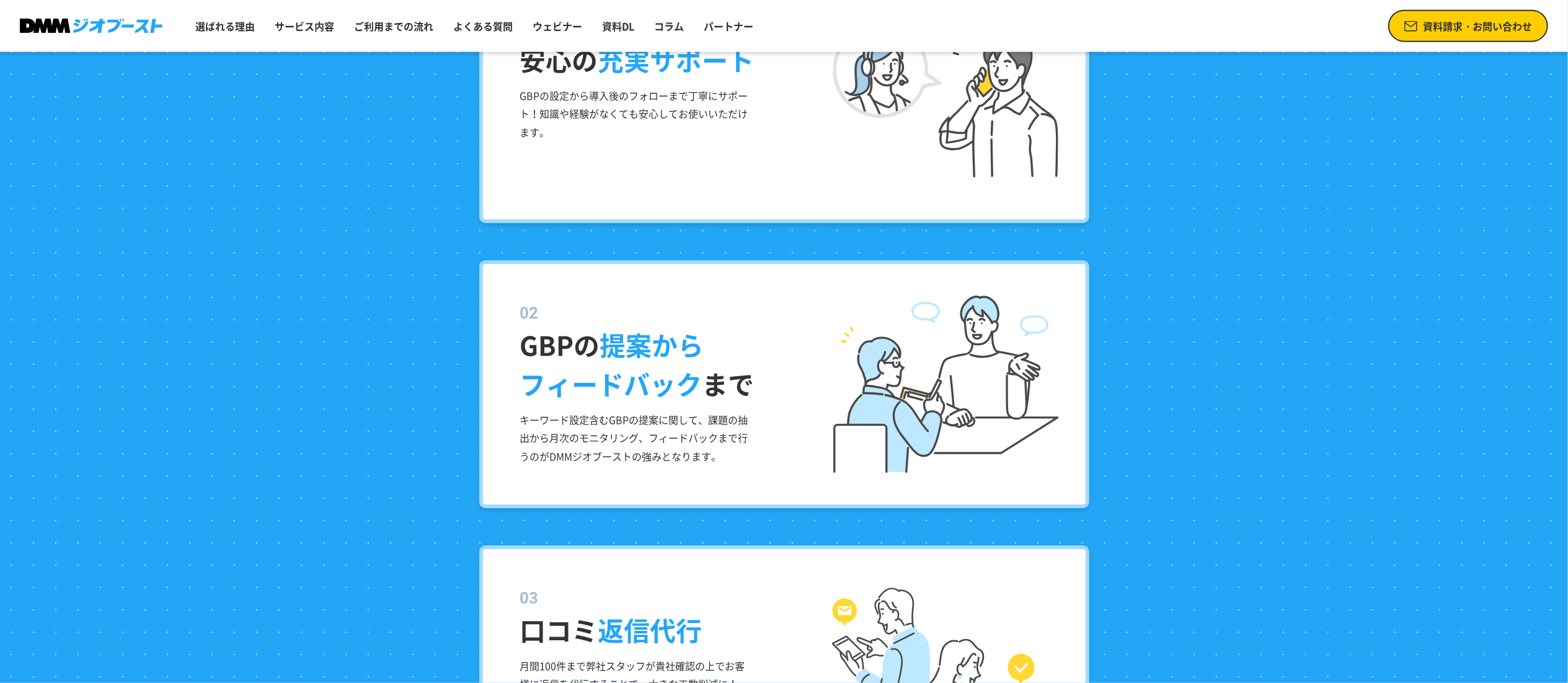
scroll to position [1209, 0]
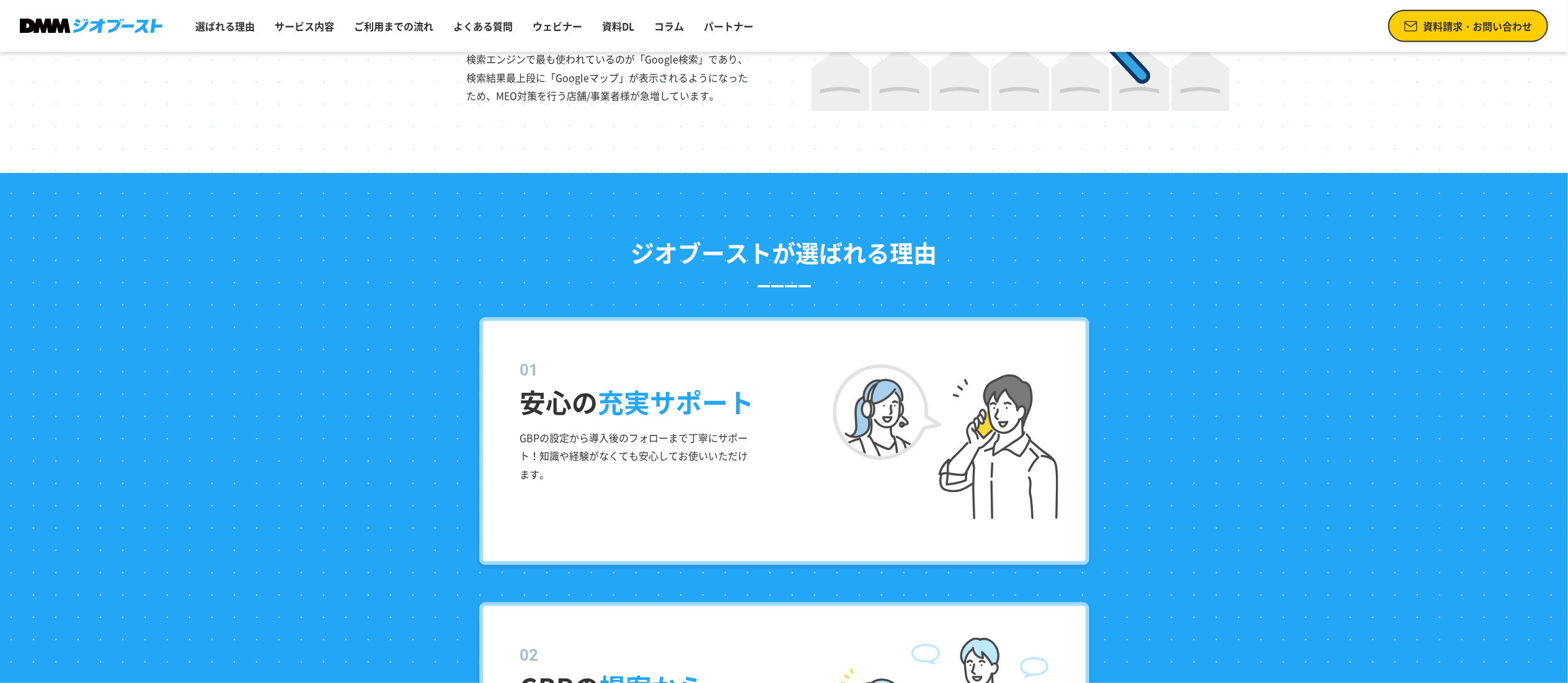
drag, startPoint x: 697, startPoint y: 455, endPoint x: 724, endPoint y: 583, distance: 130.8
click at [695, 472] on p "GBPの設定から導入後のフォローまで丁寧にサポート！知識や経験がなくても安心してお使いいただけます。" at bounding box center [636, 456] width 233 height 55
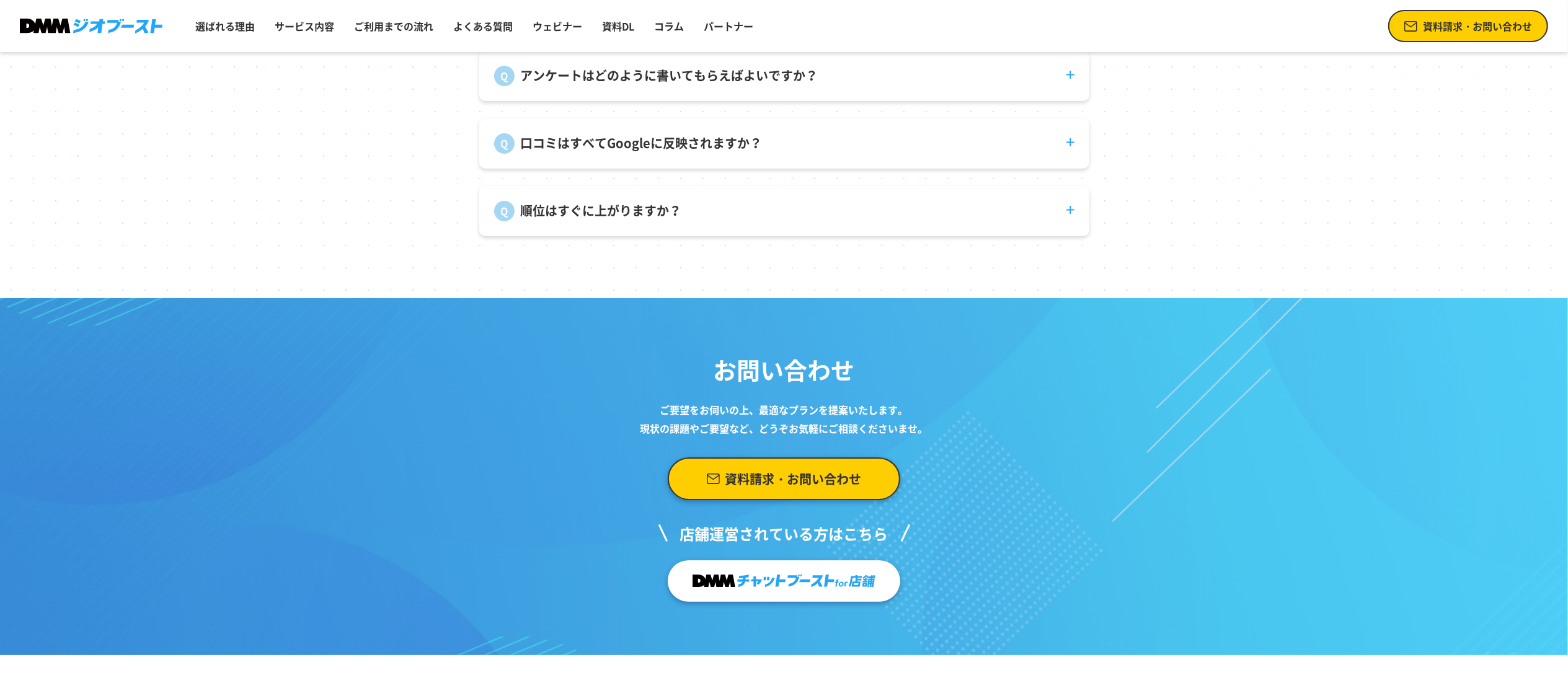
scroll to position [4556, 0]
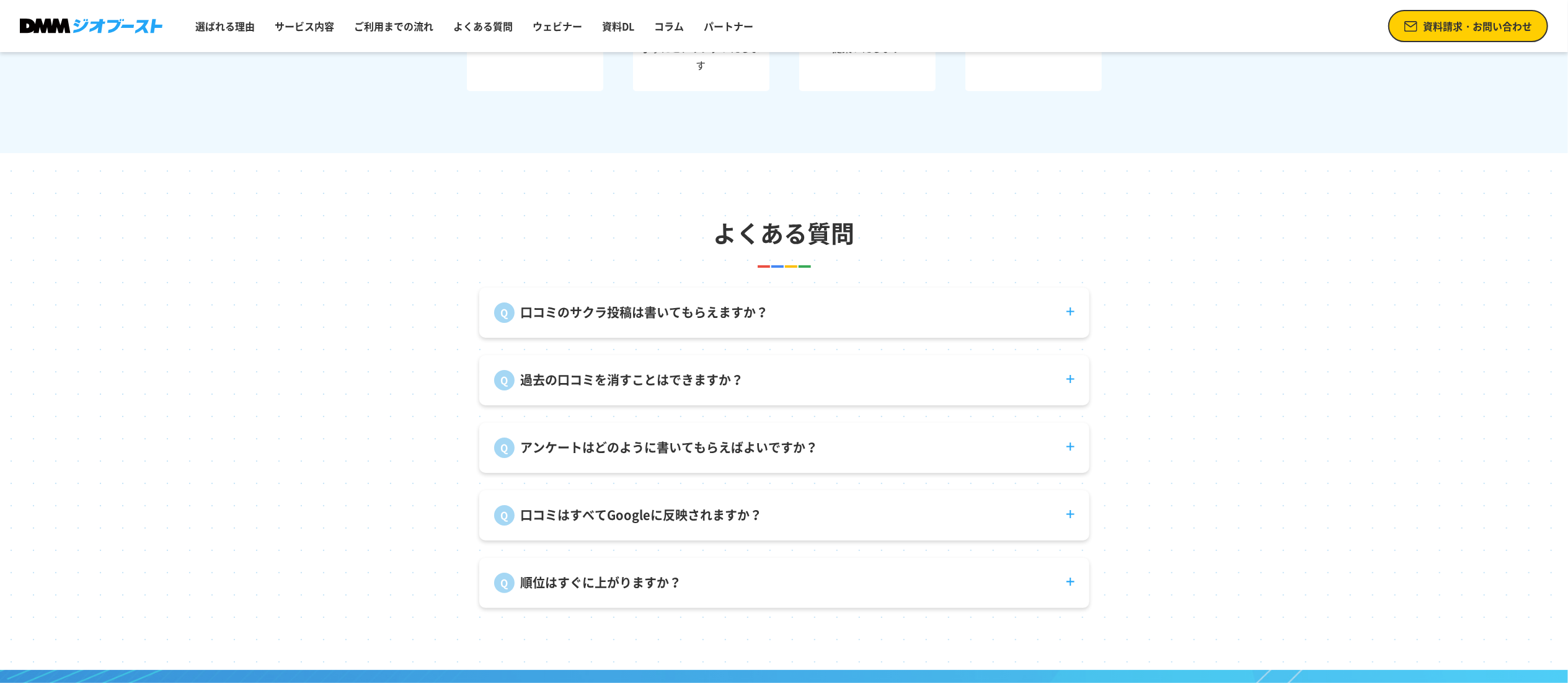
click at [536, 322] on dt "口コミのサクラ投稿は書いてもらえますか？" at bounding box center [784, 305] width 610 height 35
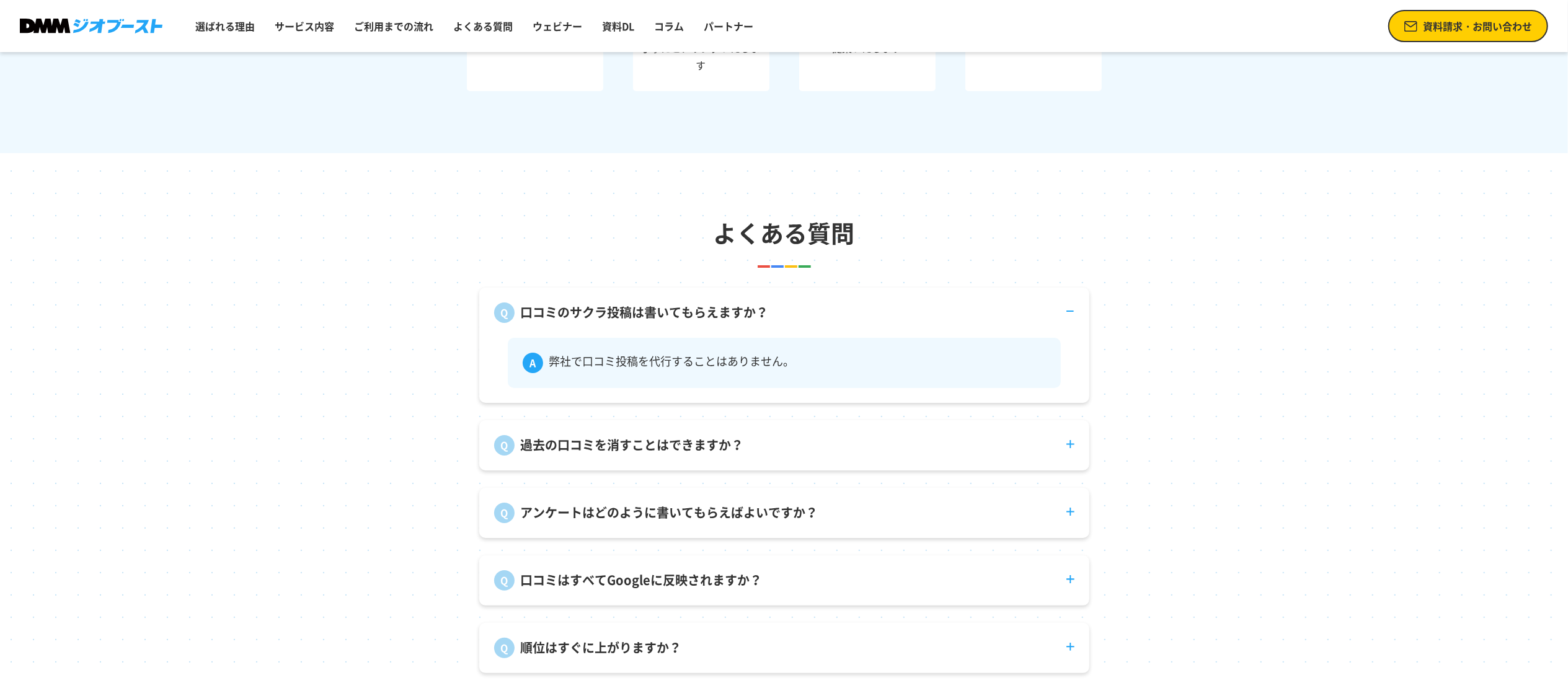
click at [537, 452] on dt "過去の口コミを消すことはできますか？" at bounding box center [784, 438] width 610 height 35
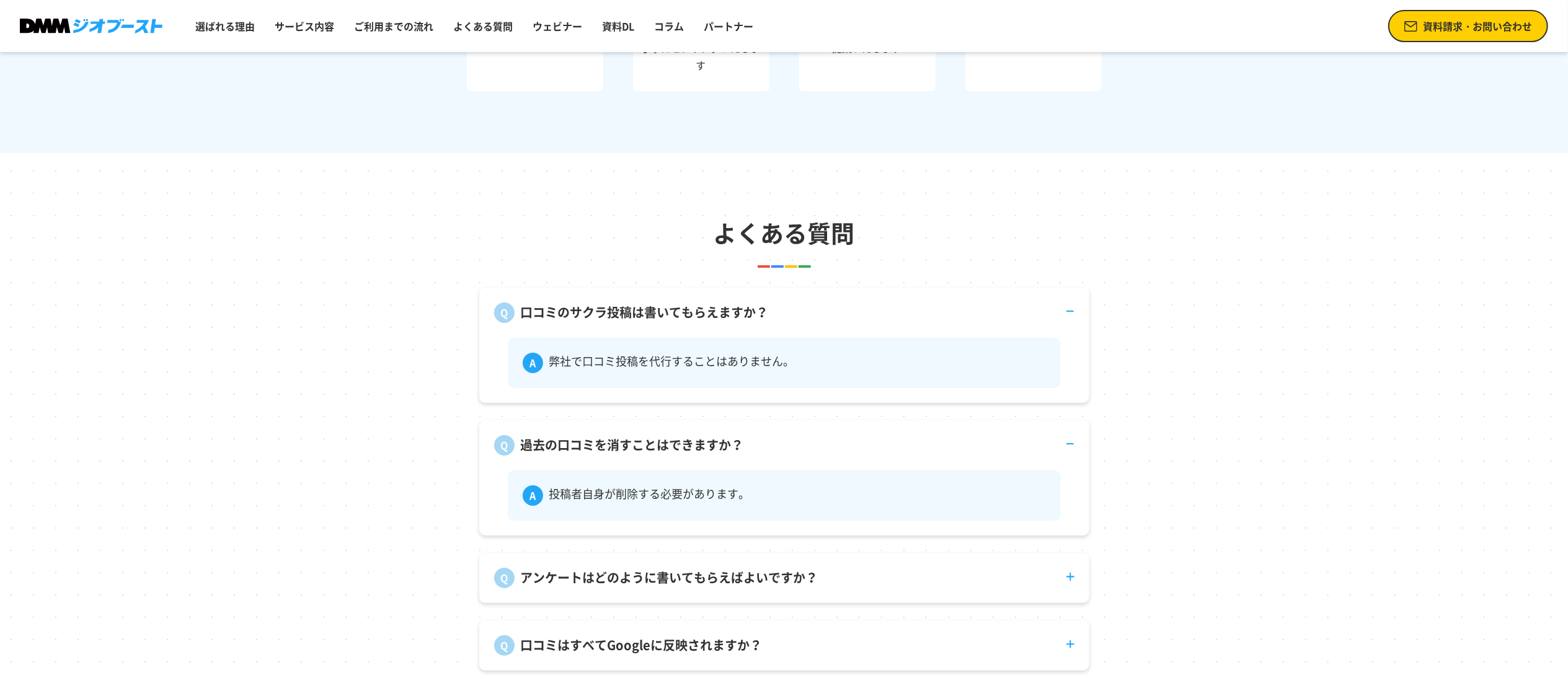
scroll to position [4928, 0]
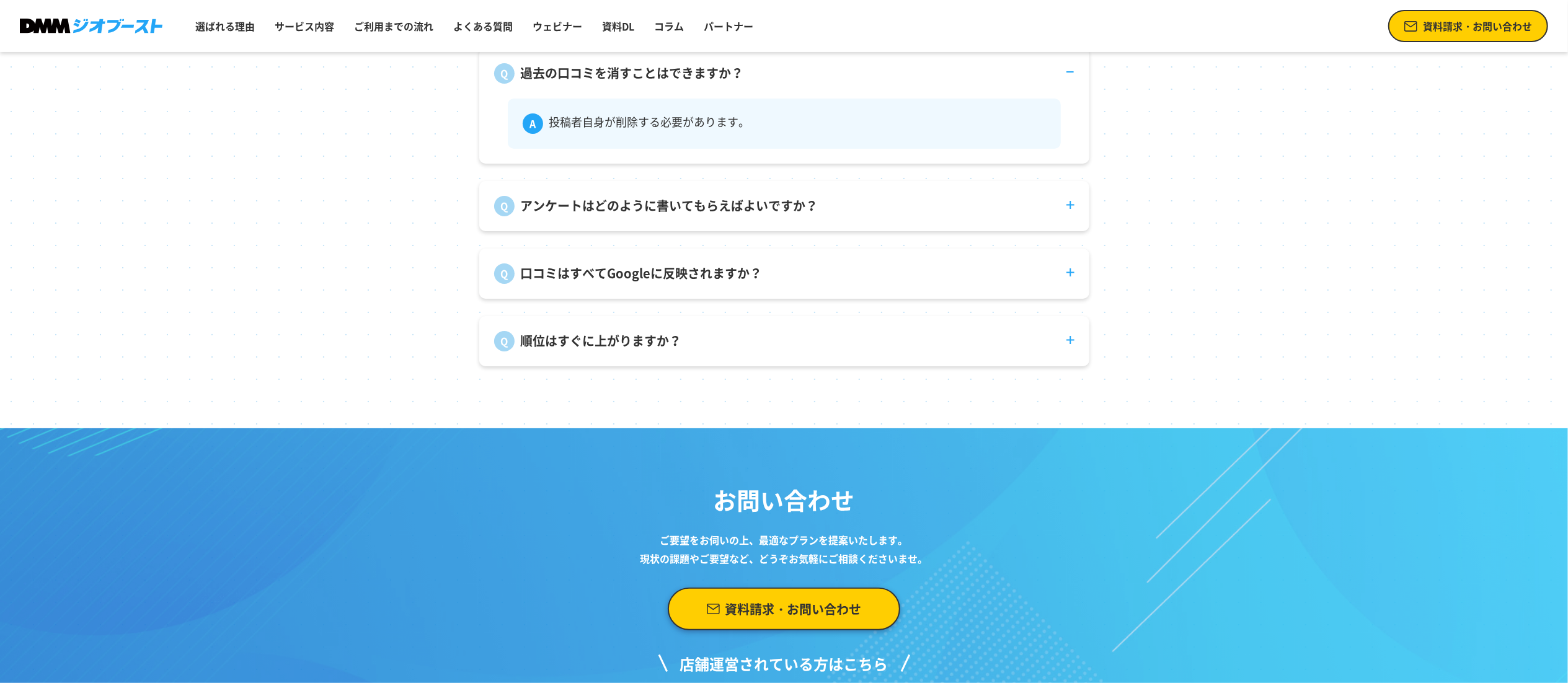
click at [521, 350] on p "順位はすぐに上がりますか？" at bounding box center [601, 340] width 161 height 18
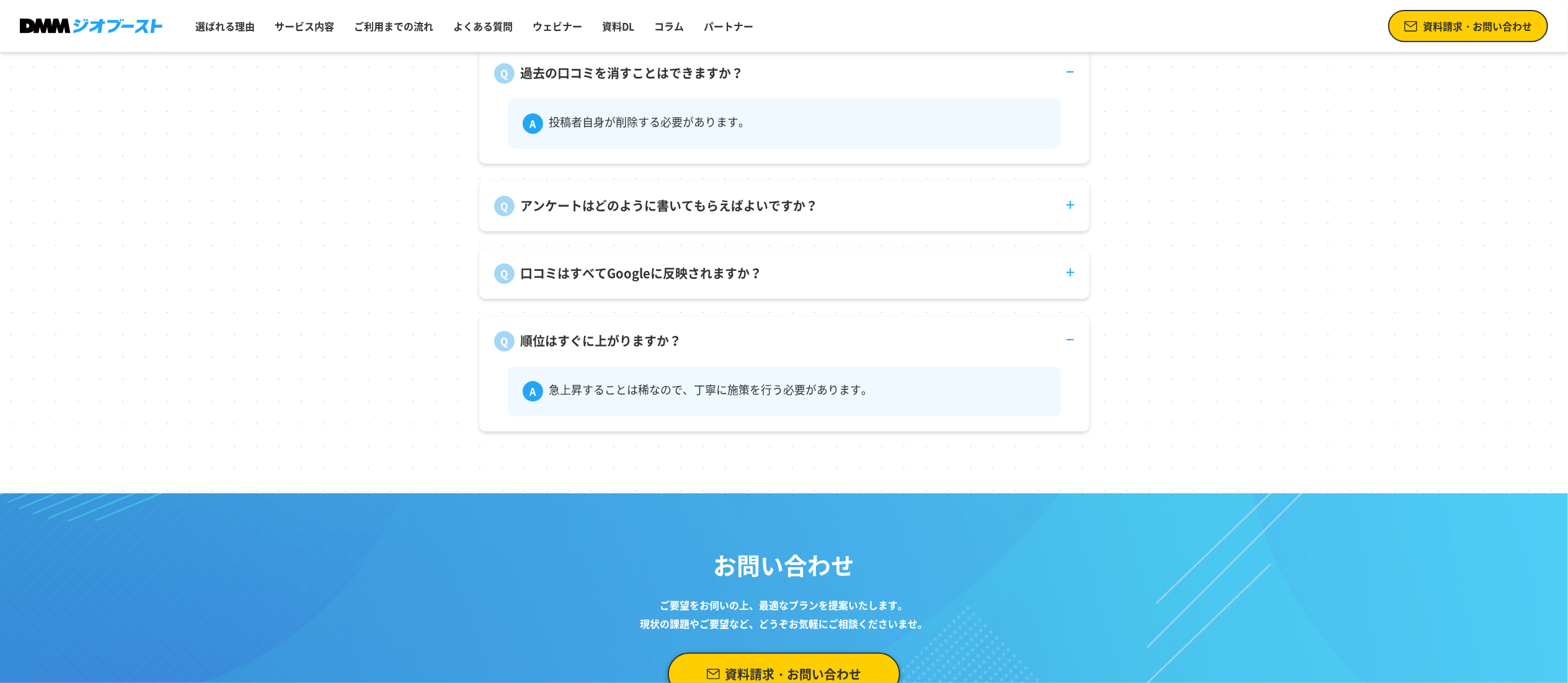
click at [614, 283] on p "口コミはすべてGoogleに反映されますか？" at bounding box center [642, 273] width 242 height 18
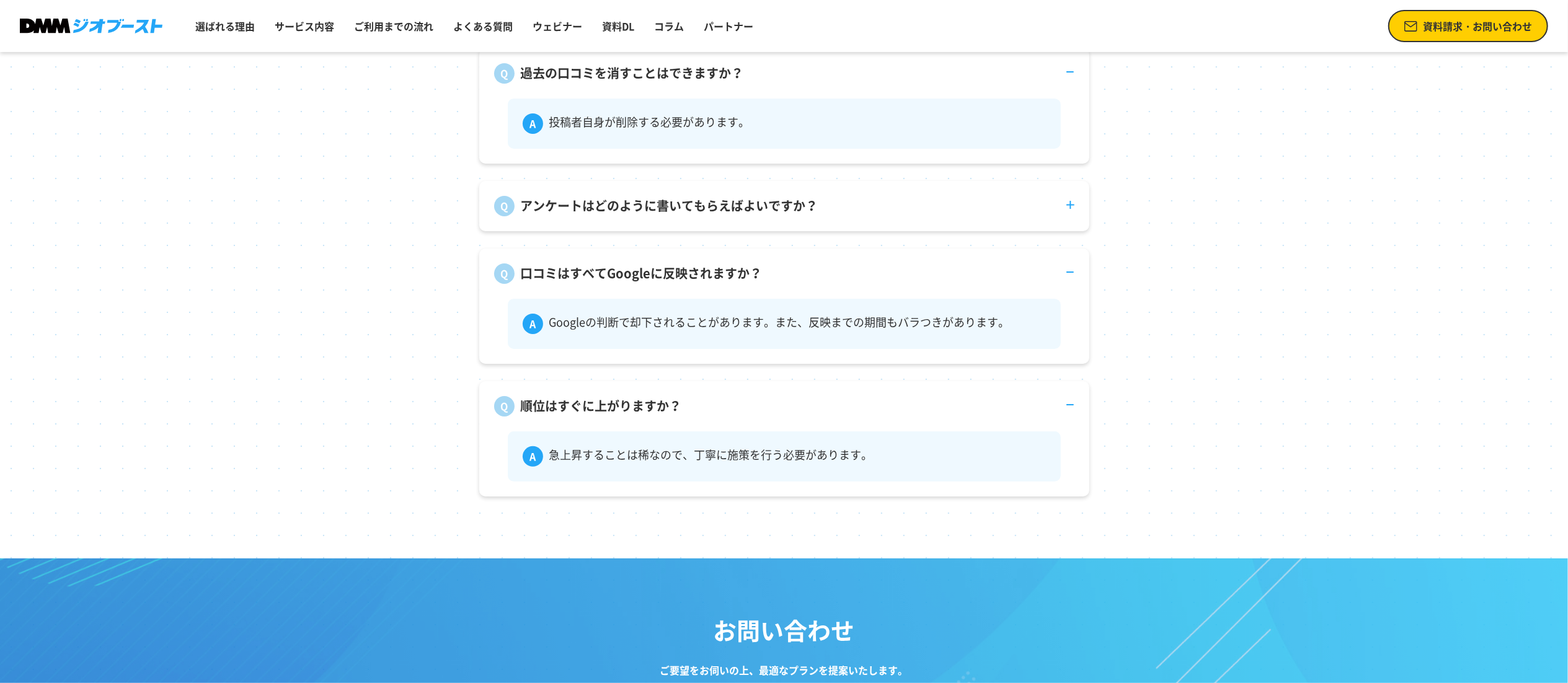
click at [588, 215] on p "アンケートはどのように書いてもらえばよいですか？" at bounding box center [669, 205] width 297 height 18
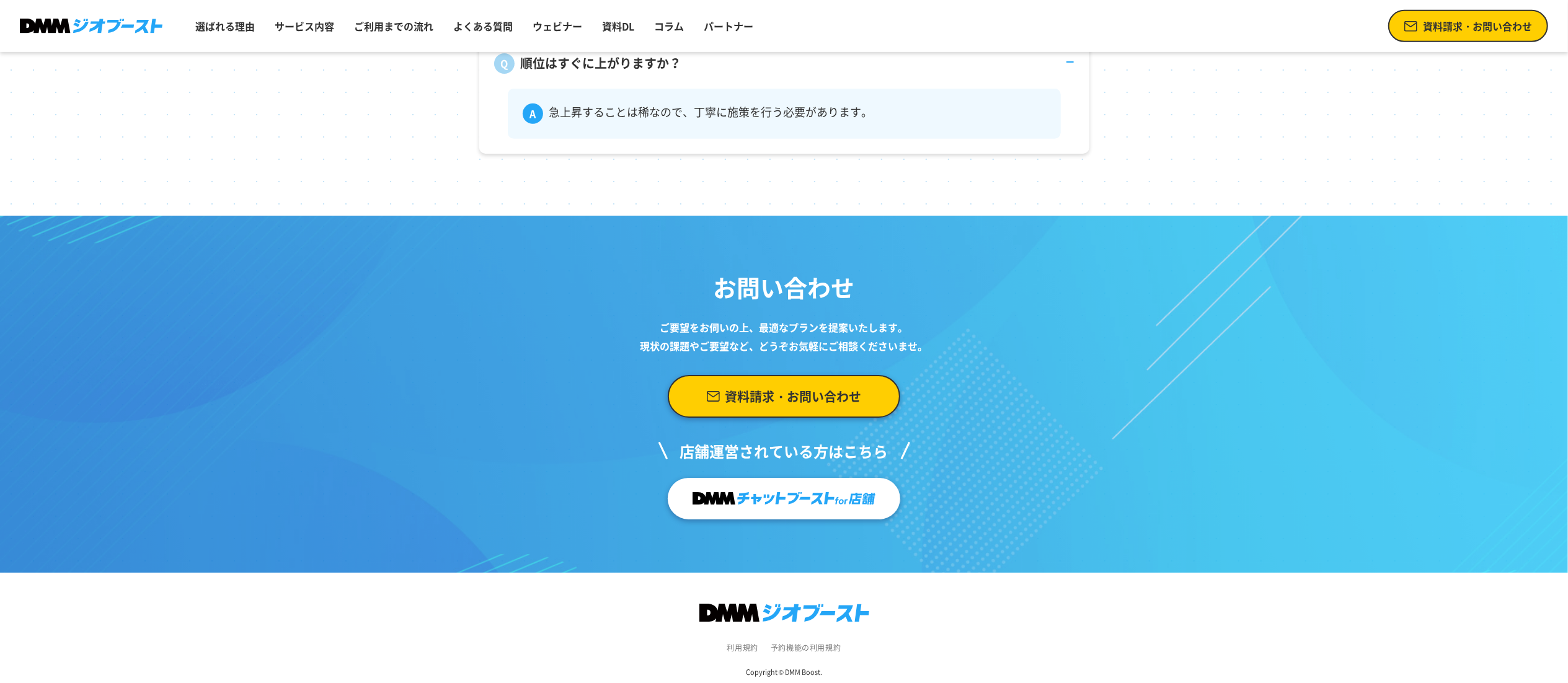
scroll to position [5389, 0]
